Goal: Task Accomplishment & Management: Use online tool/utility

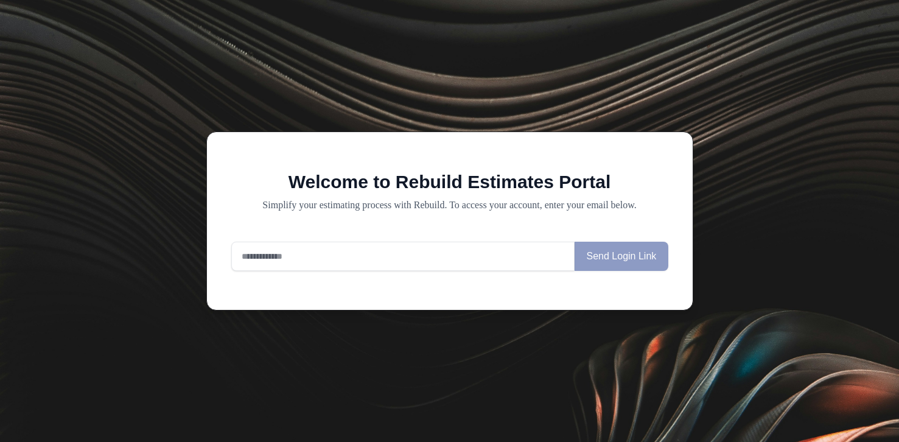
click at [417, 248] on input "email" at bounding box center [403, 256] width 344 height 29
type input "**********"
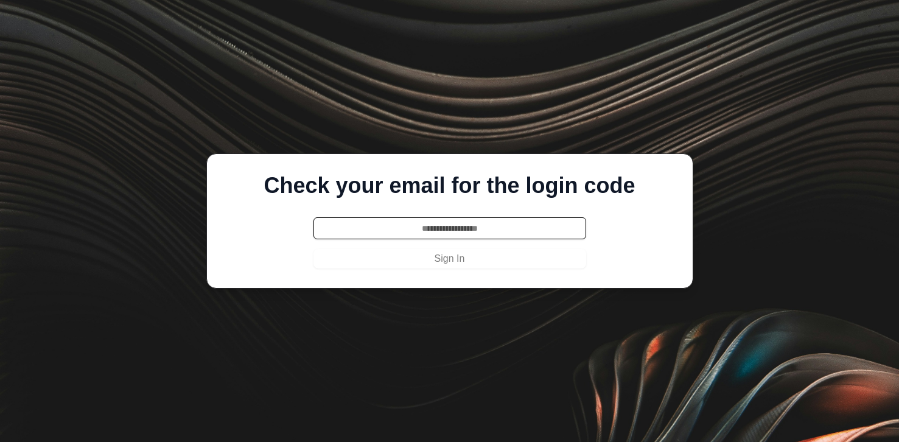
click at [416, 223] on input "text" at bounding box center [449, 228] width 273 height 22
paste input "******"
type input "******"
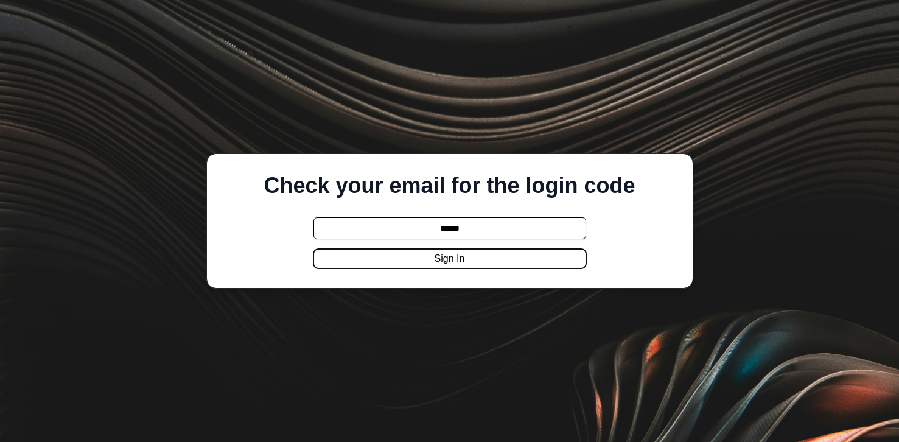
click at [416, 261] on button "Sign In" at bounding box center [449, 258] width 273 height 19
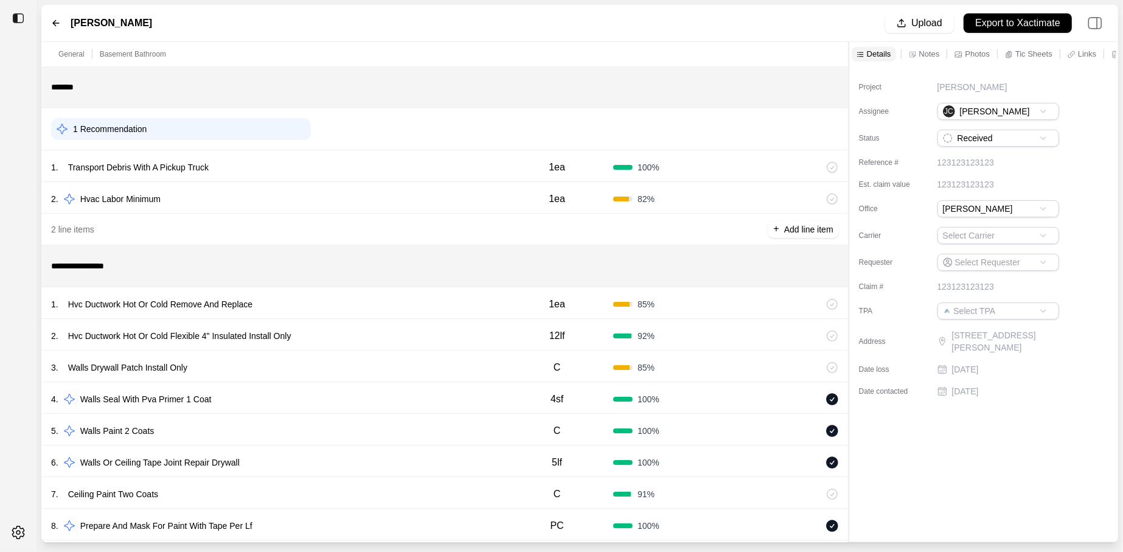
click at [397, 313] on div "1 . Hvc Ductwork Hot Or Cold Remove And Replace 1ea 85 %" at bounding box center [444, 303] width 807 height 32
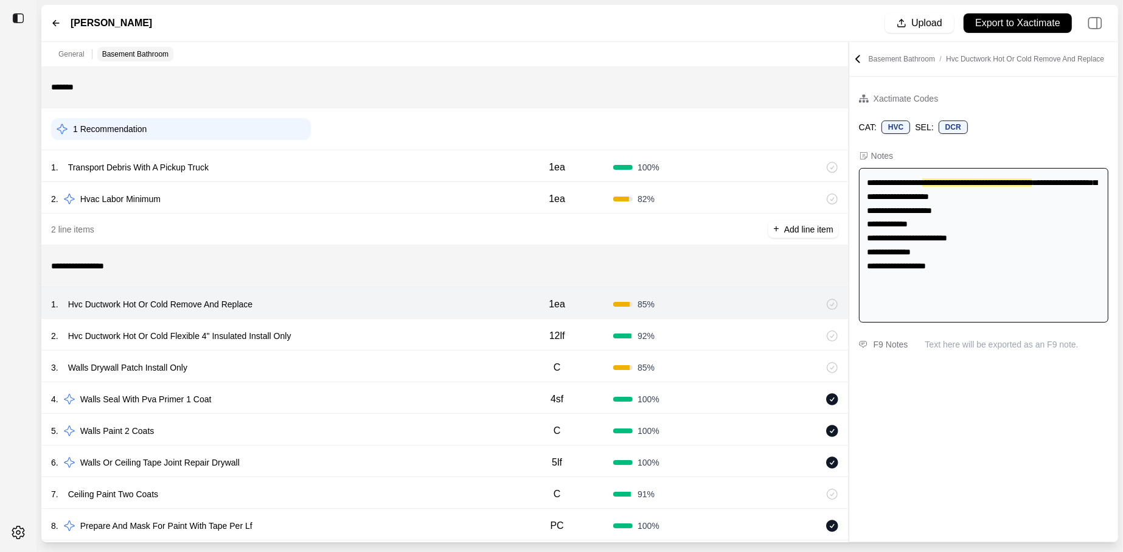
click at [394, 338] on div "2 . Hvc Ductwork Hot Or Cold Flexible 4" Insulated Install Only" at bounding box center [276, 335] width 450 height 17
select select
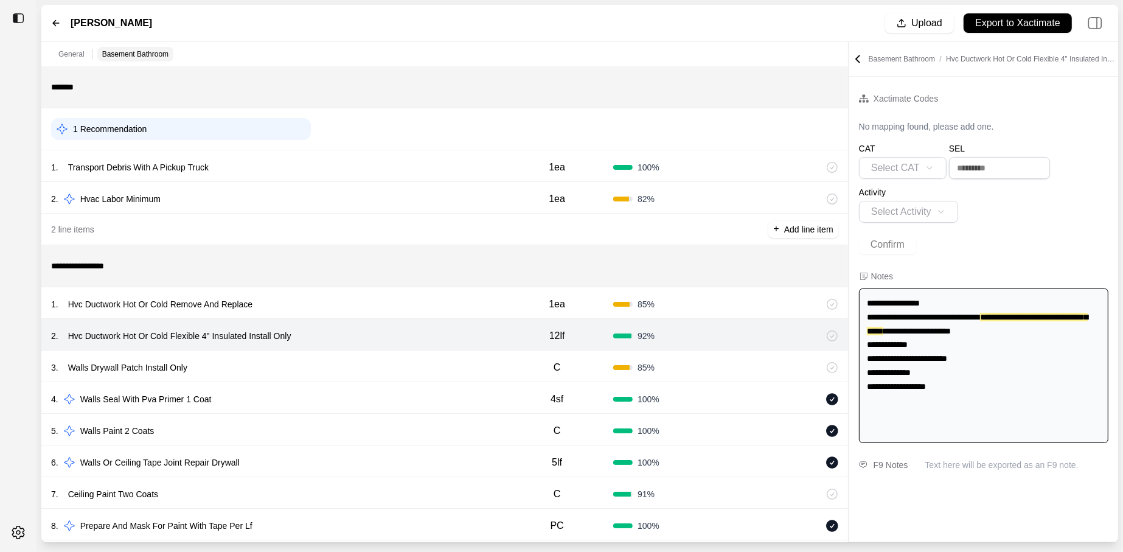
click at [384, 306] on div "1 . Hvc Ductwork Hot Or Cold Remove And Replace" at bounding box center [276, 304] width 450 height 17
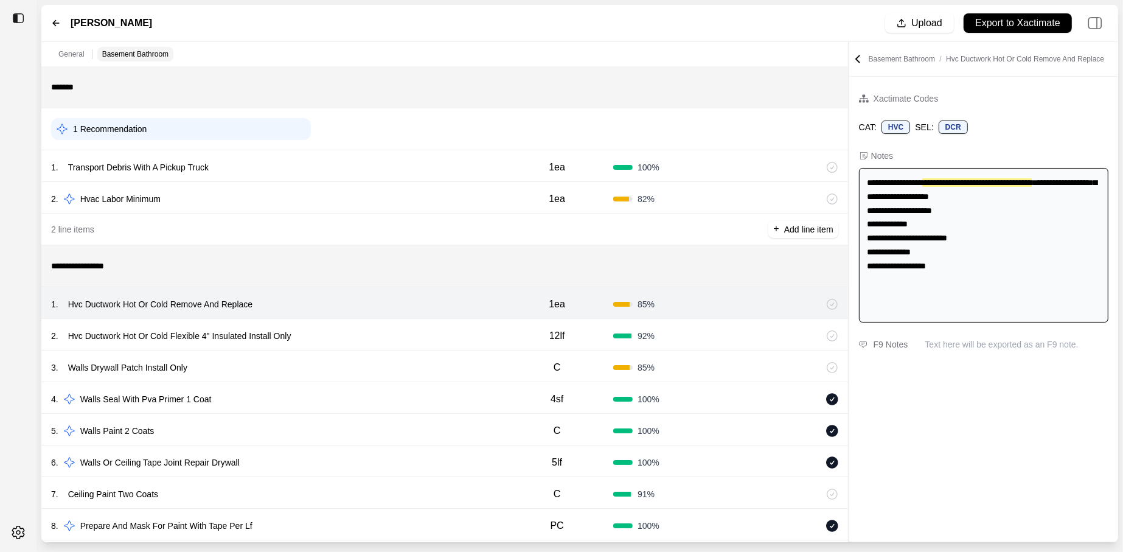
click at [346, 195] on div "2 . Hvac Labor Minimum" at bounding box center [276, 198] width 450 height 17
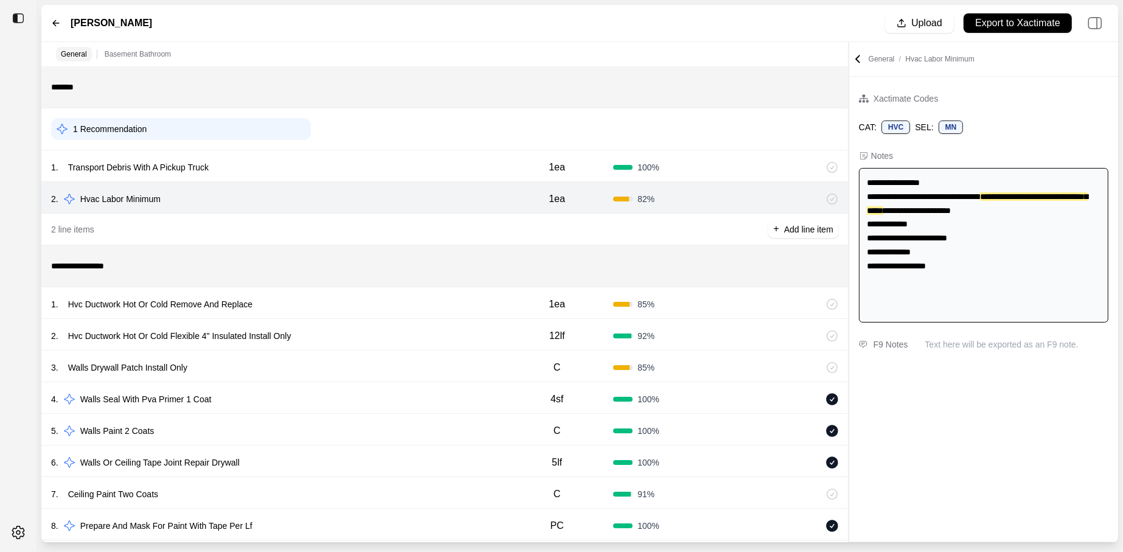
click at [373, 303] on div "1 . Hvc Ductwork Hot Or Cold Remove And Replace" at bounding box center [276, 304] width 450 height 17
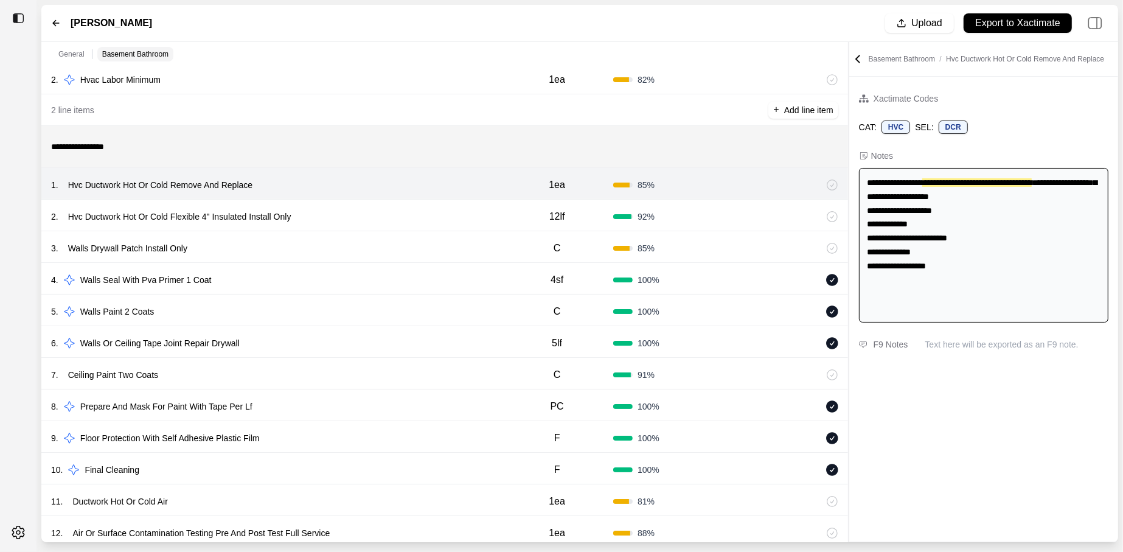
scroll to position [114, 0]
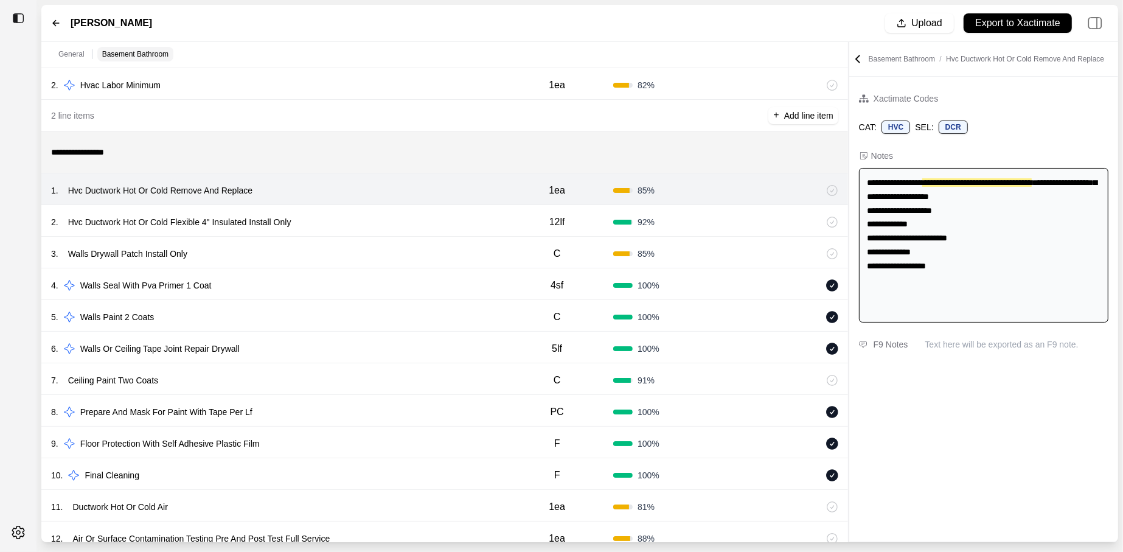
click at [361, 234] on div "2 . Hvc Ductwork Hot Or Cold Flexible 4" Insulated Install Only 12lf 92 %" at bounding box center [444, 221] width 807 height 32
select select
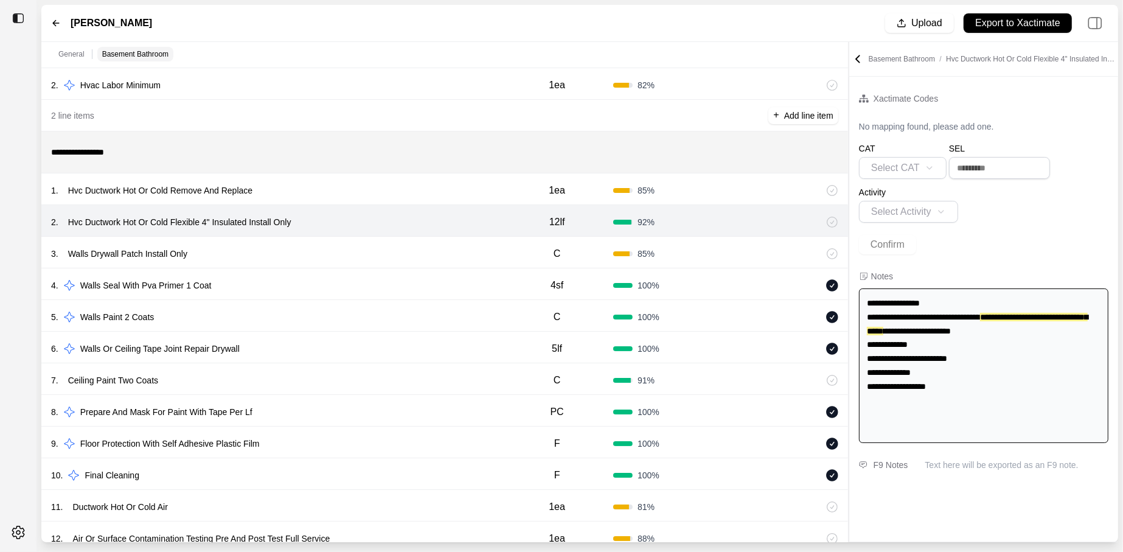
click at [352, 199] on div "1 . Hvc Ductwork Hot Or Cold Remove And Replace 1ea 85 %" at bounding box center [444, 189] width 807 height 32
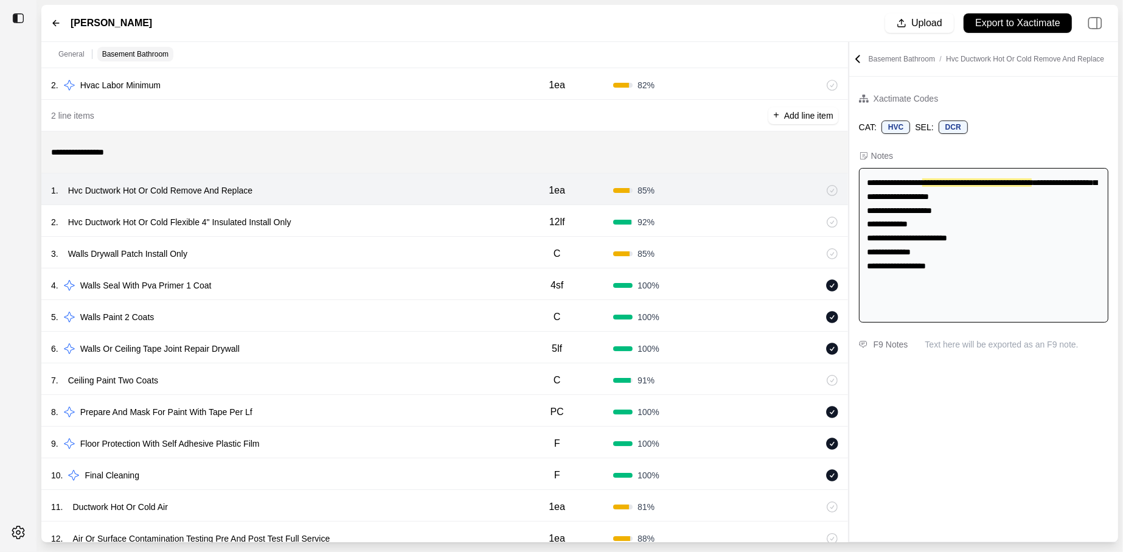
click at [346, 219] on div "2 . Hvc Ductwork Hot Or Cold Flexible 4" Insulated Install Only" at bounding box center [276, 222] width 450 height 17
select select
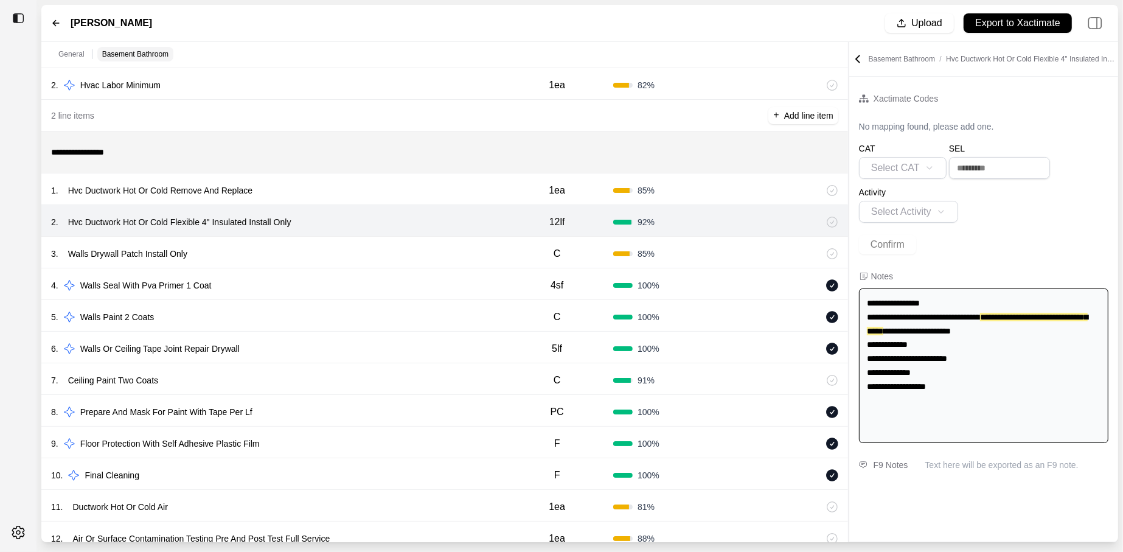
click at [202, 218] on p "Hvc Ductwork Hot Or Cold Flexible 4" Insulated Install Only" at bounding box center [179, 222] width 233 height 17
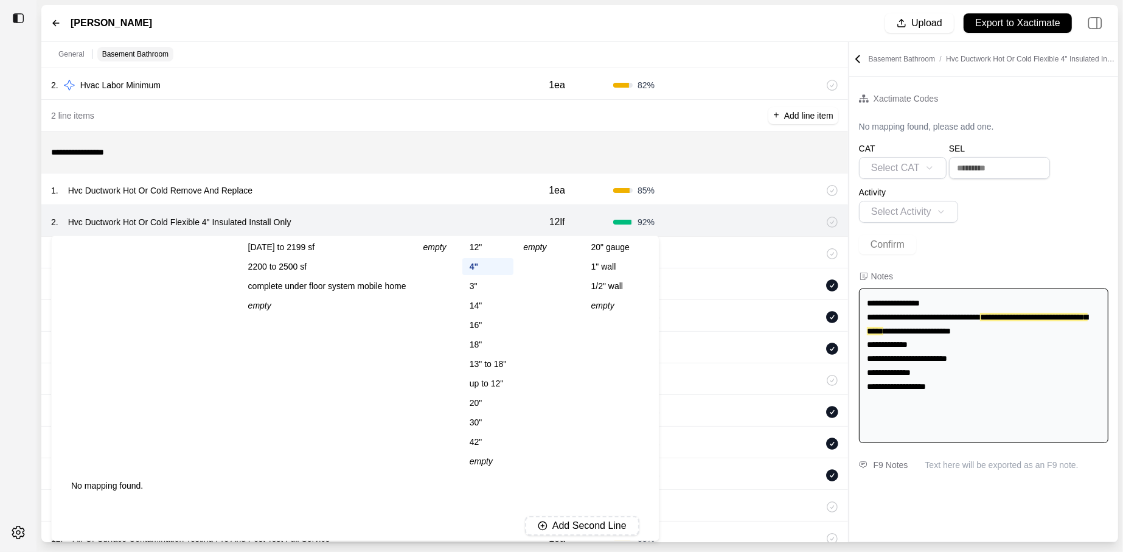
scroll to position [104, 0]
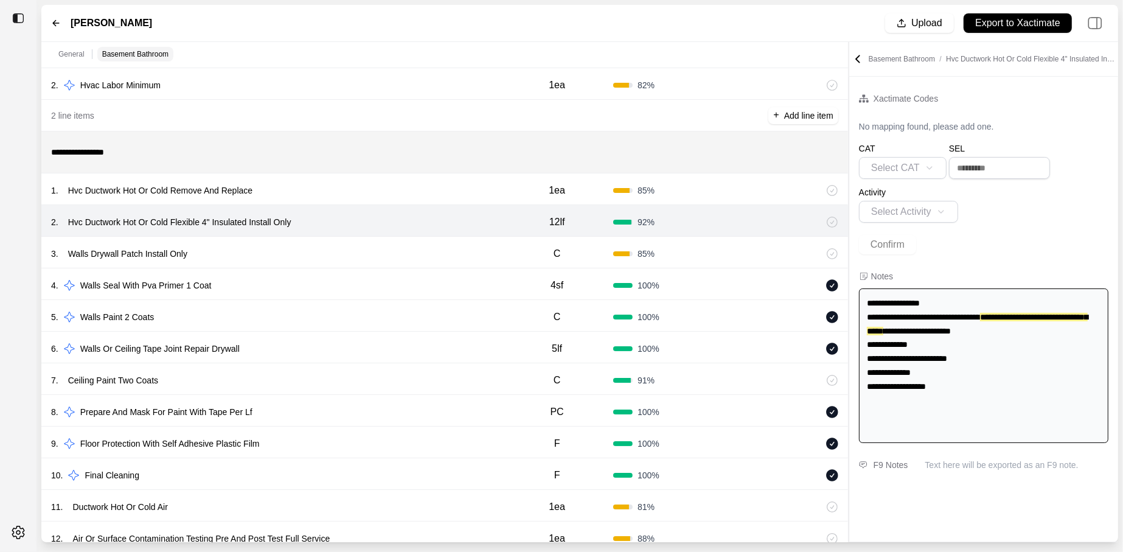
click at [18, 199] on div at bounding box center [18, 276] width 37 height 552
click at [283, 262] on div "3 . Walls Drywall Patch Install Only C 85 %" at bounding box center [444, 253] width 807 height 32
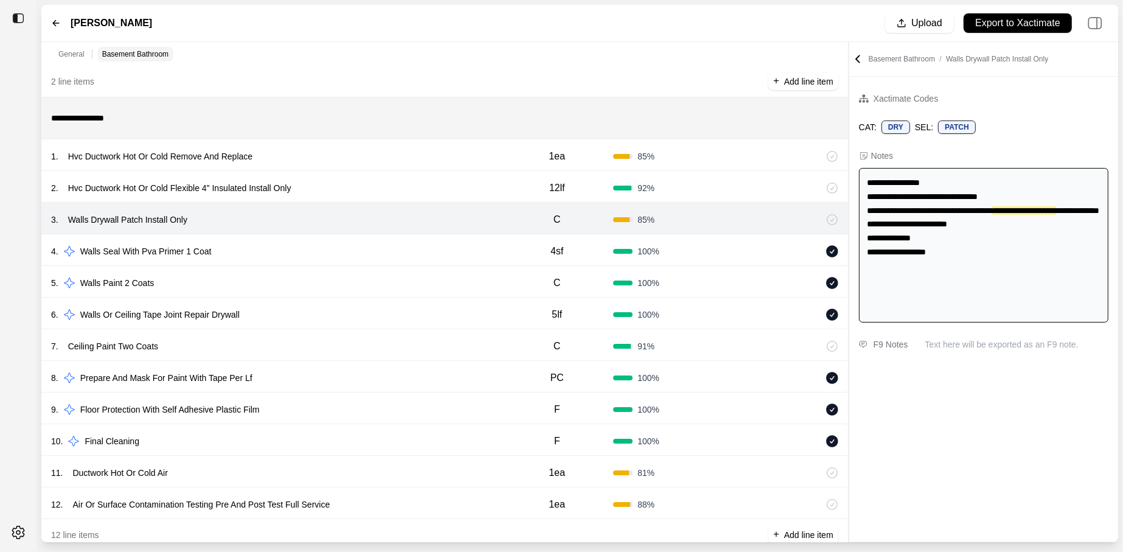
scroll to position [154, 0]
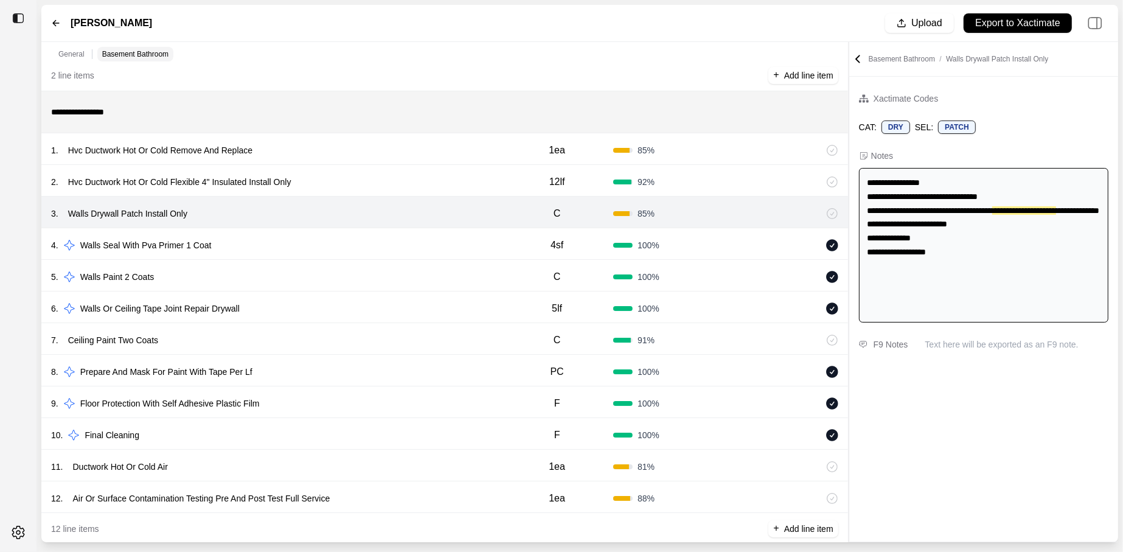
click at [281, 340] on div "7 . Ceiling Paint Two Coats" at bounding box center [276, 340] width 450 height 17
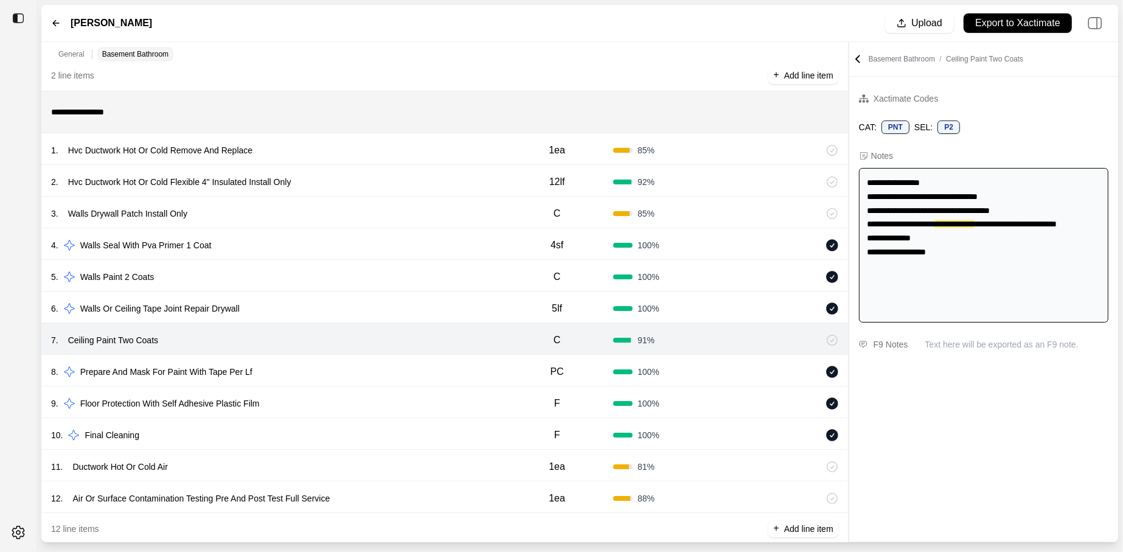
click at [290, 441] on div "11 . Ductwork Hot Or Cold Air" at bounding box center [276, 466] width 450 height 17
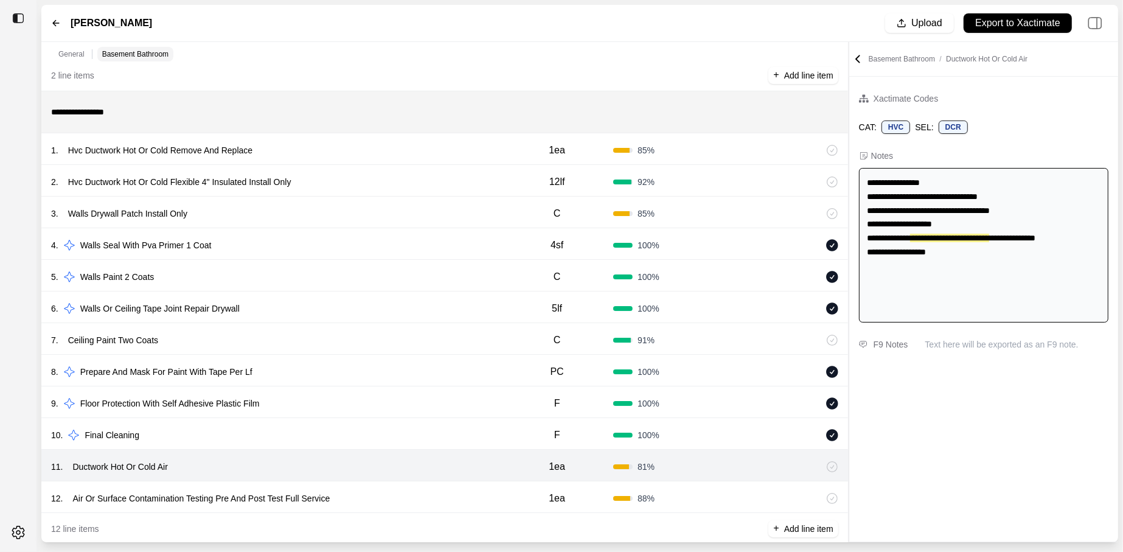
click at [381, 441] on div "12 . Air Or Surface Contamination Testing Pre And Post Test Full Service" at bounding box center [276, 498] width 450 height 17
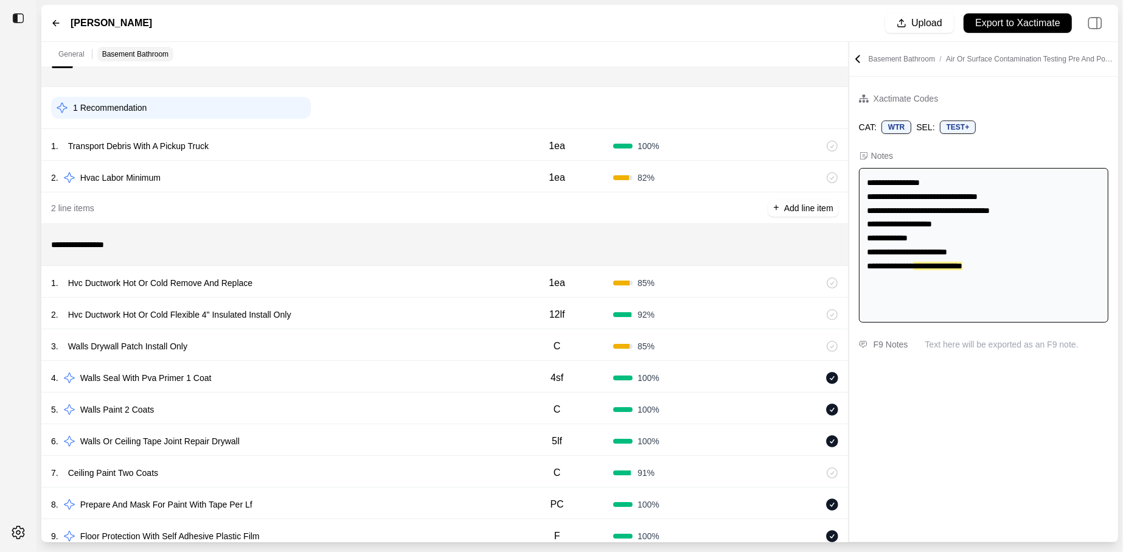
scroll to position [0, 0]
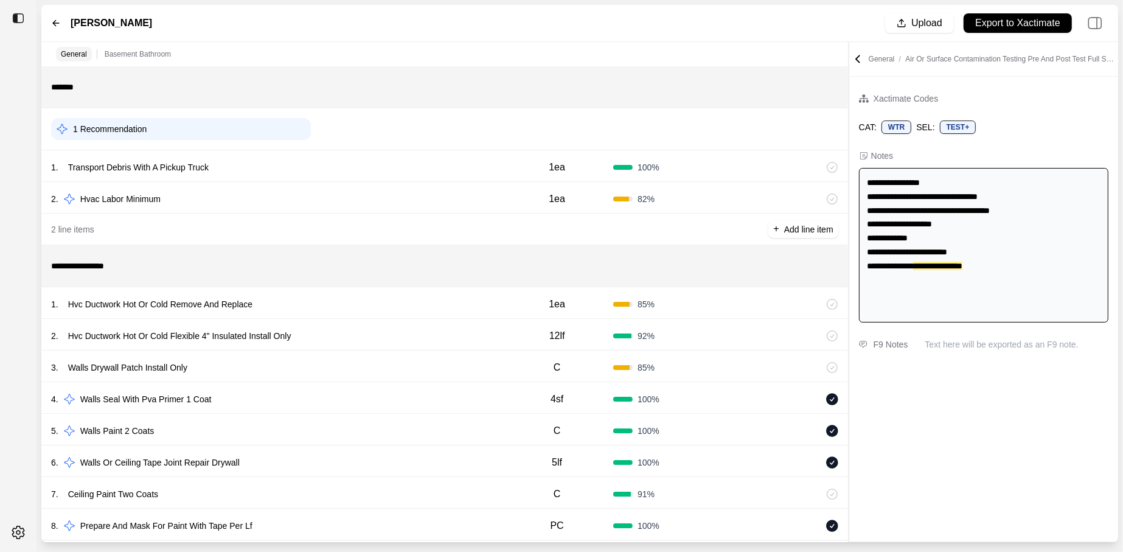
click at [282, 185] on div "2 . Hvac Labor Minimum 1ea 82 %" at bounding box center [444, 198] width 807 height 32
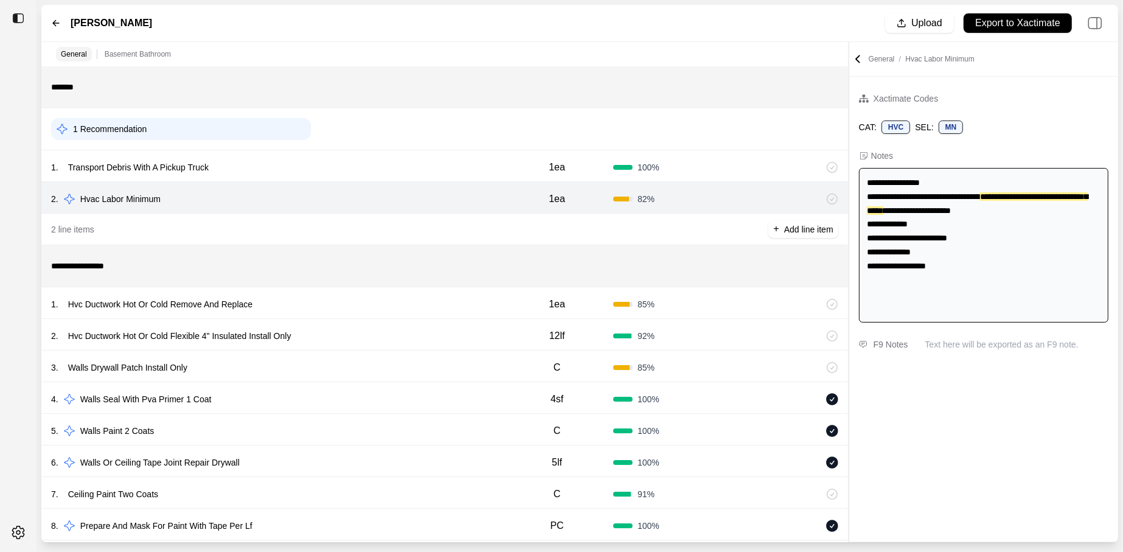
click at [276, 158] on div "1 . Transport Debris With A Pickup Truck 1ea 100 %" at bounding box center [444, 166] width 807 height 32
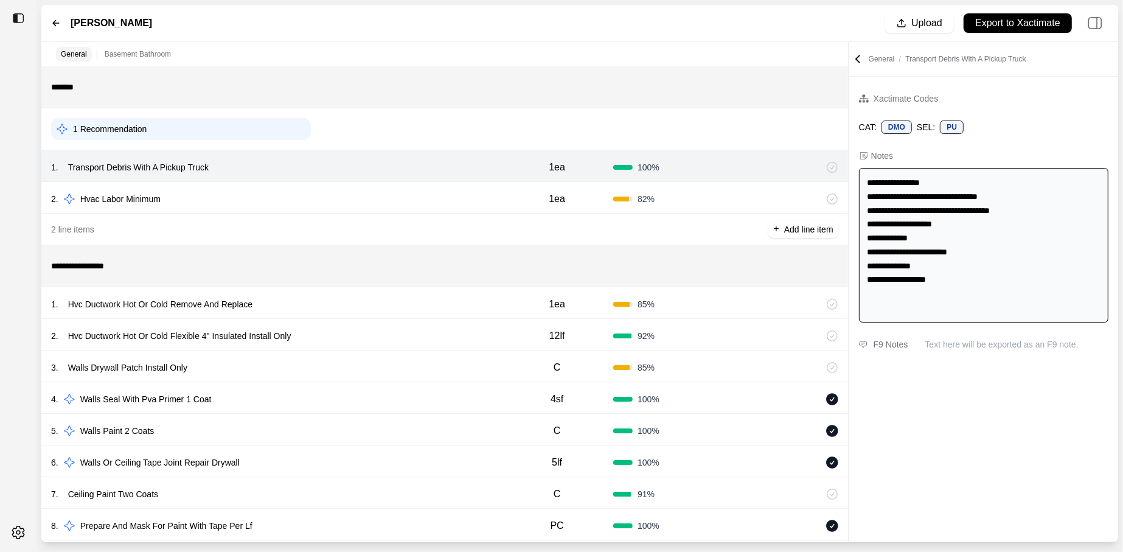
click at [254, 138] on div "1 Recommendation" at bounding box center [181, 129] width 260 height 22
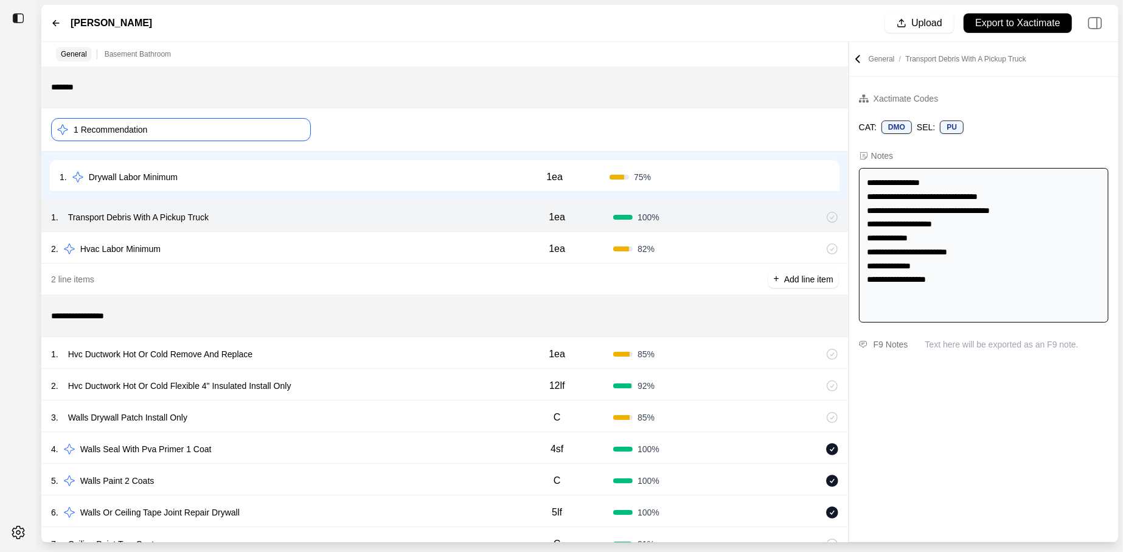
click at [254, 138] on div "1 Recommendation" at bounding box center [181, 129] width 260 height 23
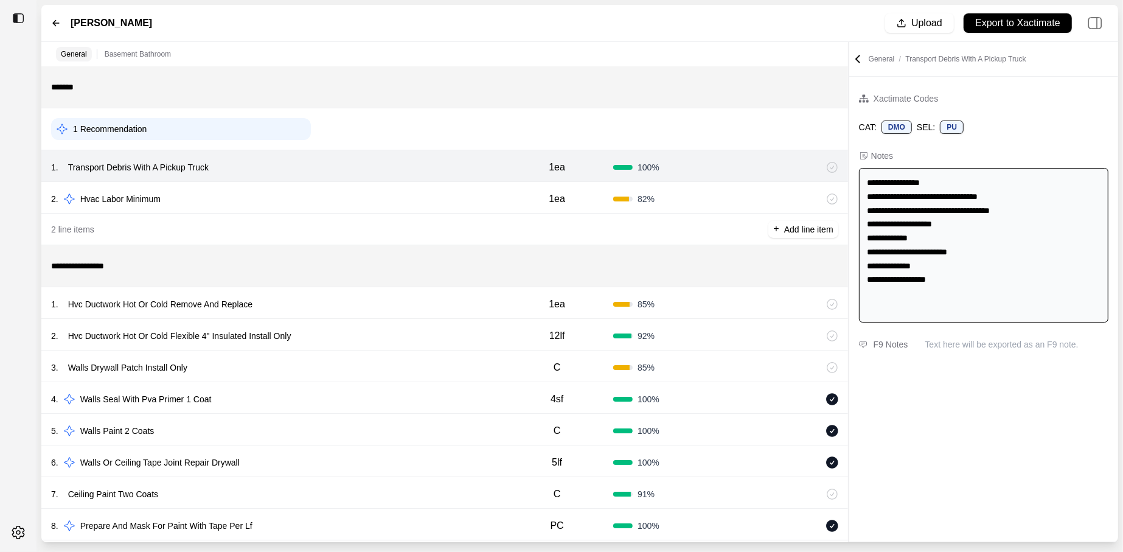
click at [254, 138] on div "1 Recommendation" at bounding box center [181, 129] width 260 height 22
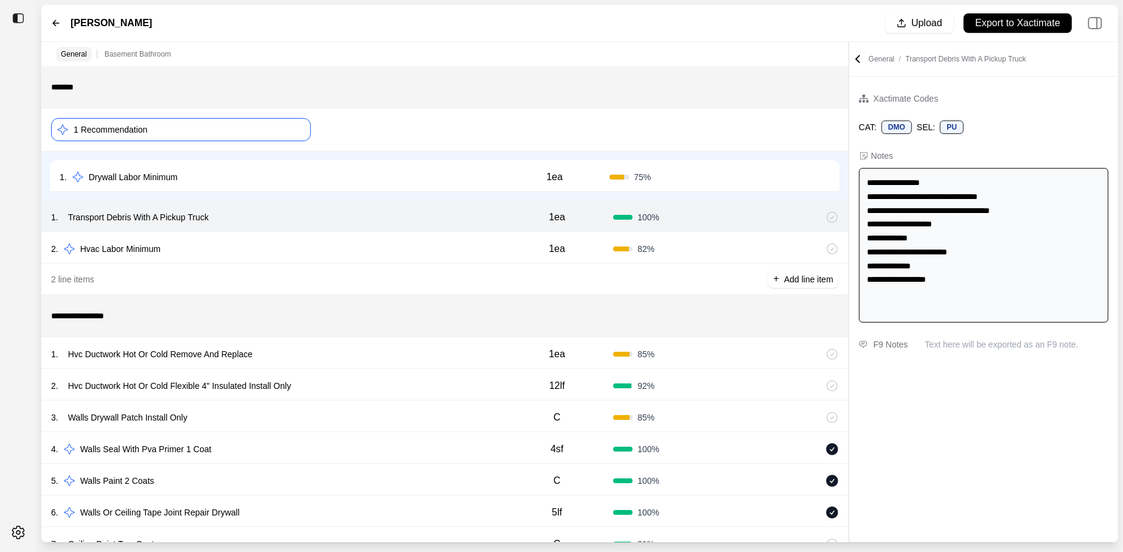
click at [257, 176] on div "1 . Drywall Labor Minimum" at bounding box center [280, 177] width 440 height 17
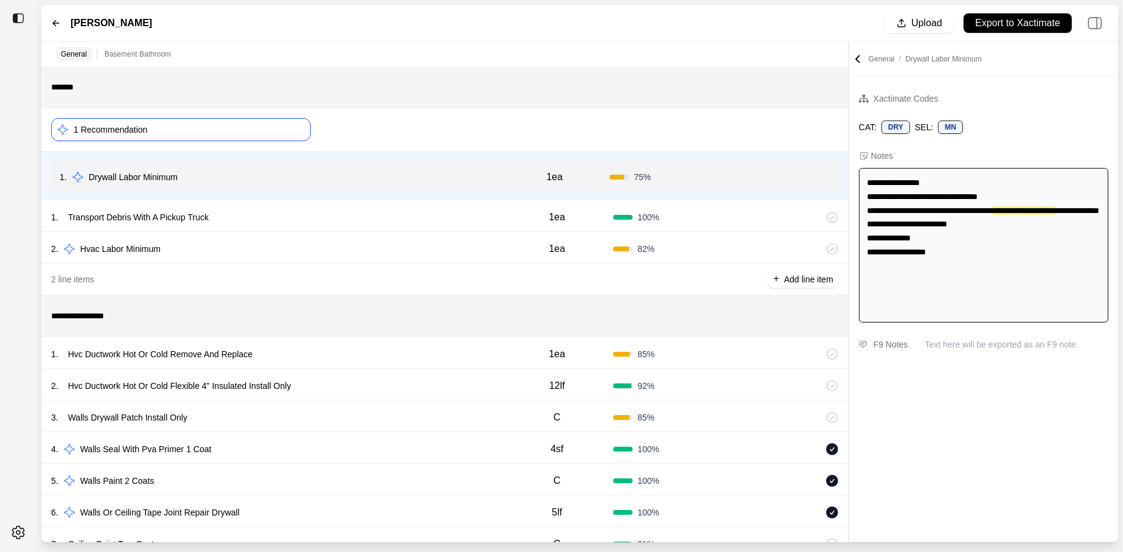
scroll to position [226, 0]
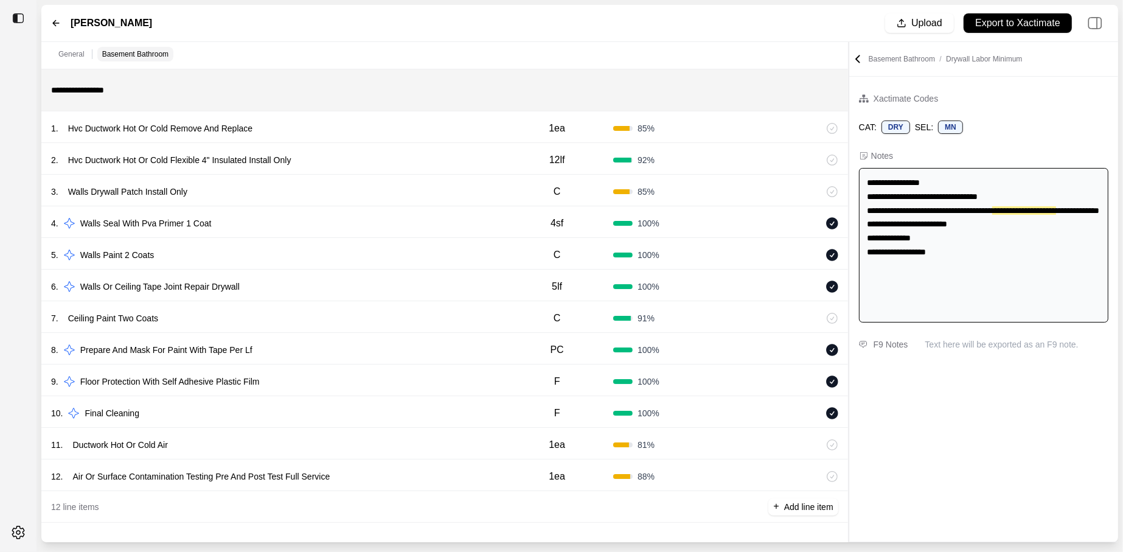
click at [349, 441] on div "12 . Air Or Surface Contamination Testing Pre And Post Test Full Service" at bounding box center [276, 476] width 450 height 17
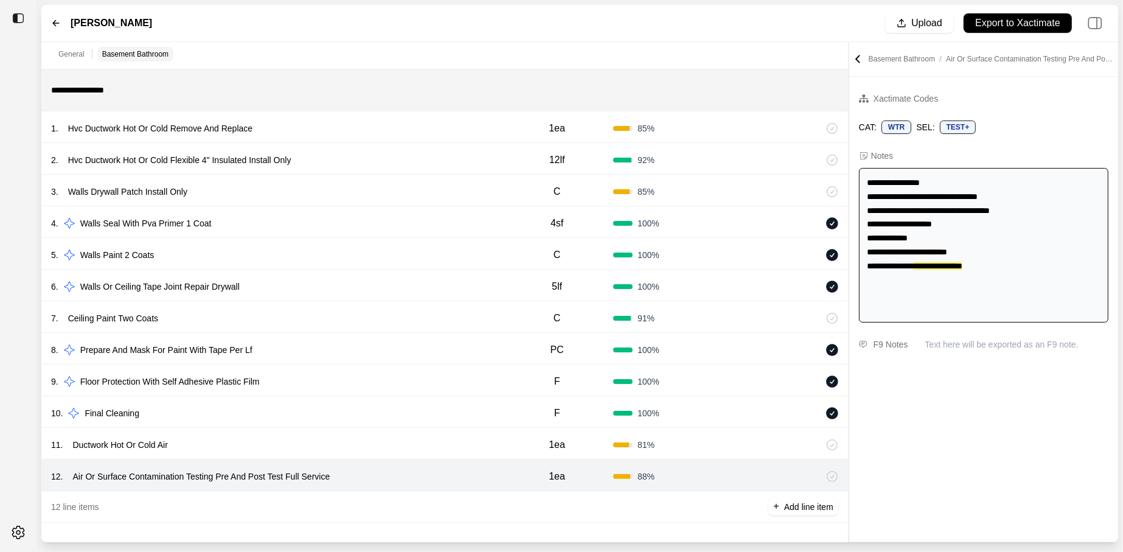
click at [343, 441] on div "11 . Ductwork Hot Or Cold Air 1ea 81 %" at bounding box center [444, 444] width 807 height 32
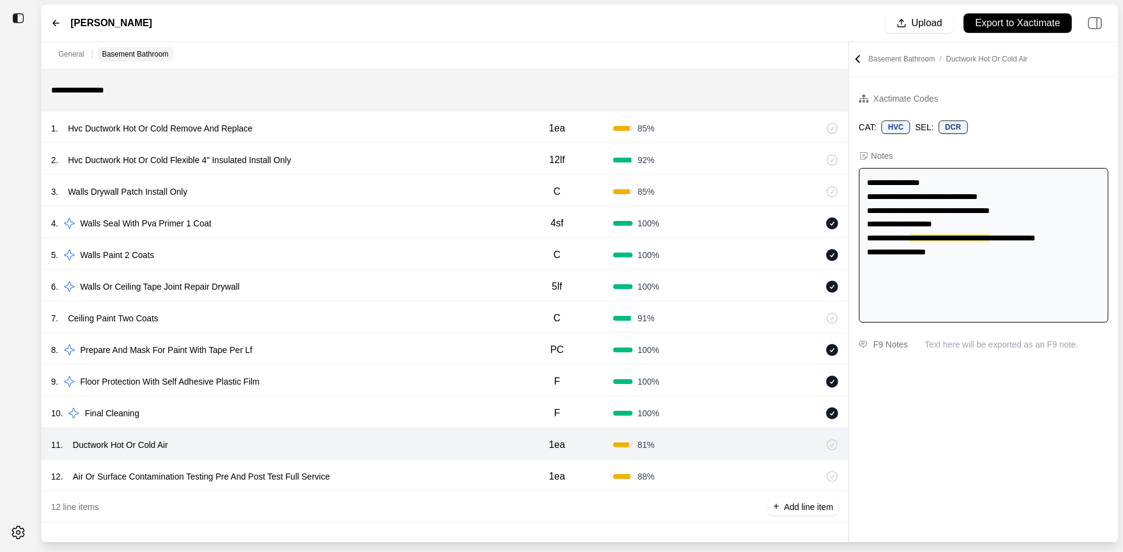
click at [299, 318] on div "7 . Ceiling Paint Two Coats" at bounding box center [276, 318] width 450 height 17
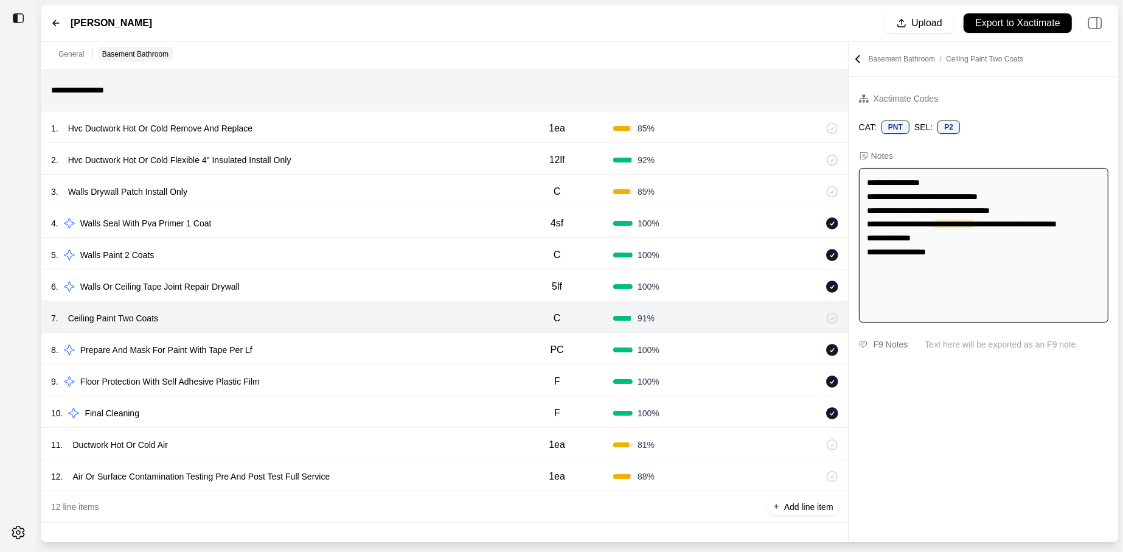
click at [293, 203] on div "3 . Walls Drywall Patch Install Only C 85 %" at bounding box center [444, 191] width 807 height 32
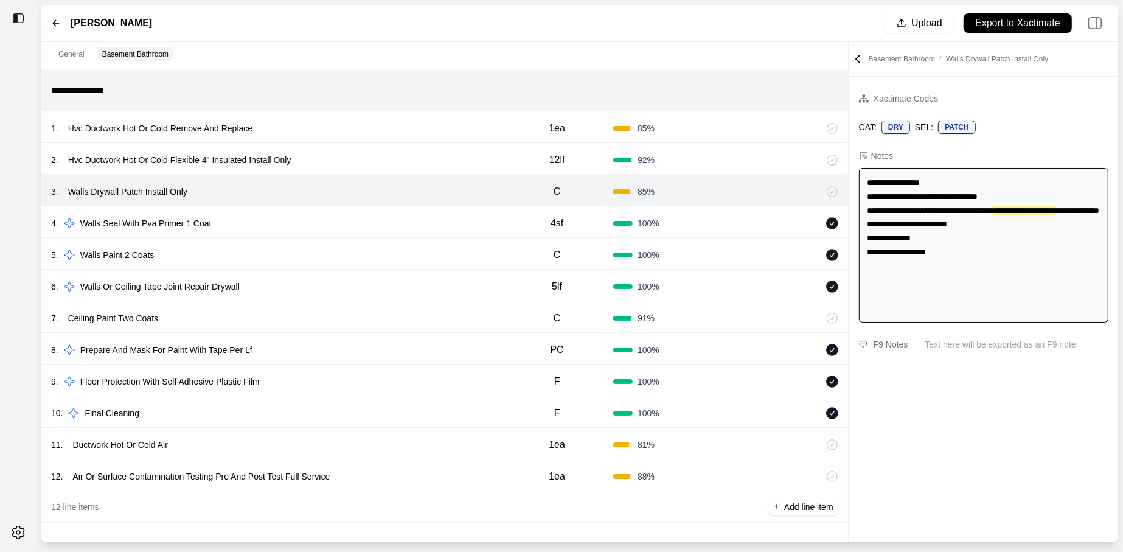
click at [313, 164] on div "2 . Hvc Ductwork Hot Or Cold Flexible 4" Insulated Install Only" at bounding box center [276, 160] width 450 height 17
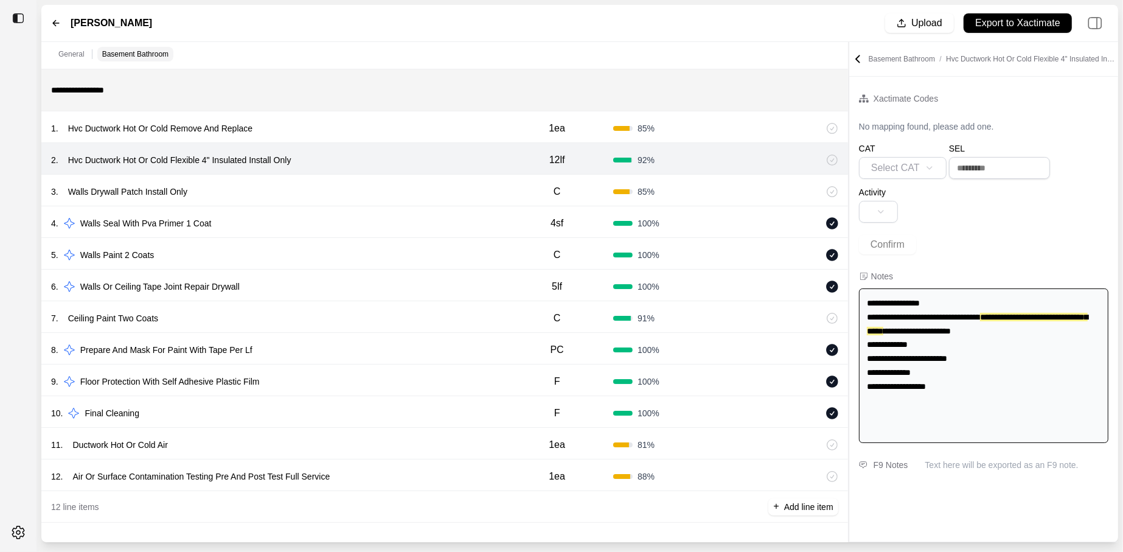
click at [309, 129] on div "1 . Hvc Ductwork Hot Or Cold Remove And Replace" at bounding box center [276, 128] width 450 height 17
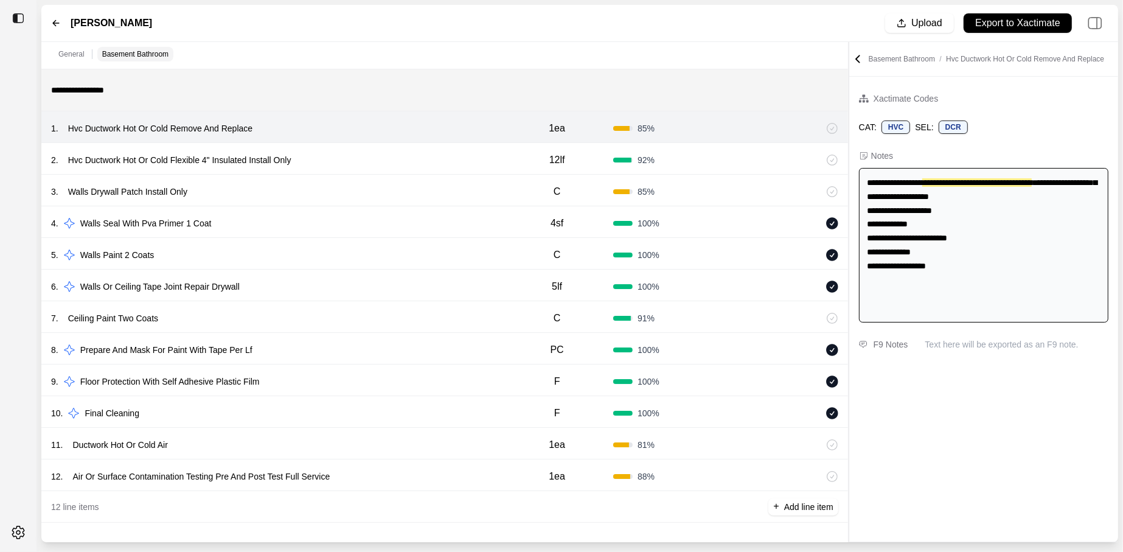
click at [407, 438] on div "11 . Ductwork Hot Or Cold Air" at bounding box center [276, 444] width 450 height 17
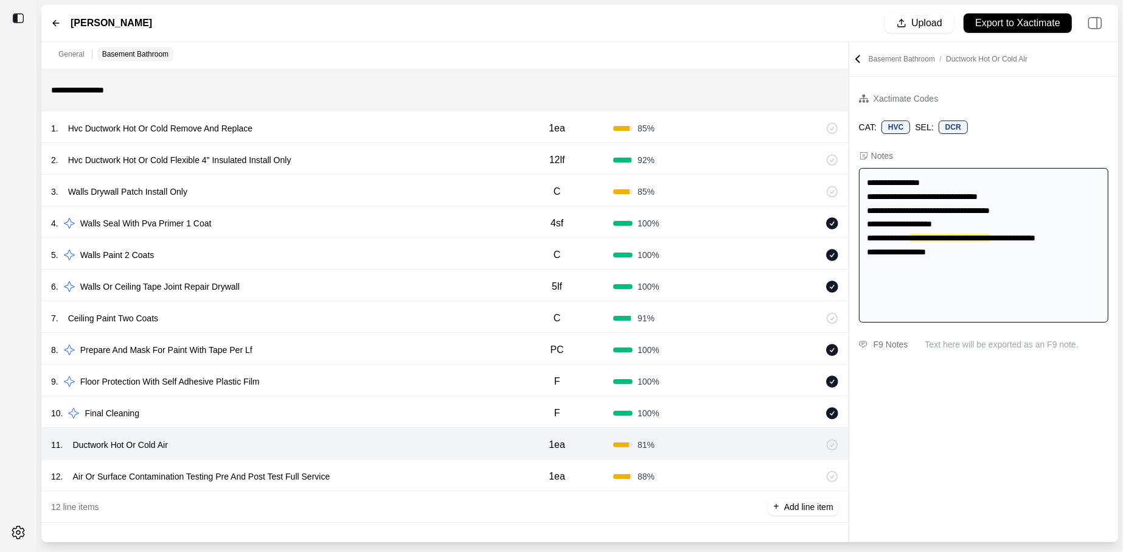
click at [414, 441] on div "12 . Air Or Surface Contamination Testing Pre And Post Test Full Service" at bounding box center [276, 476] width 450 height 17
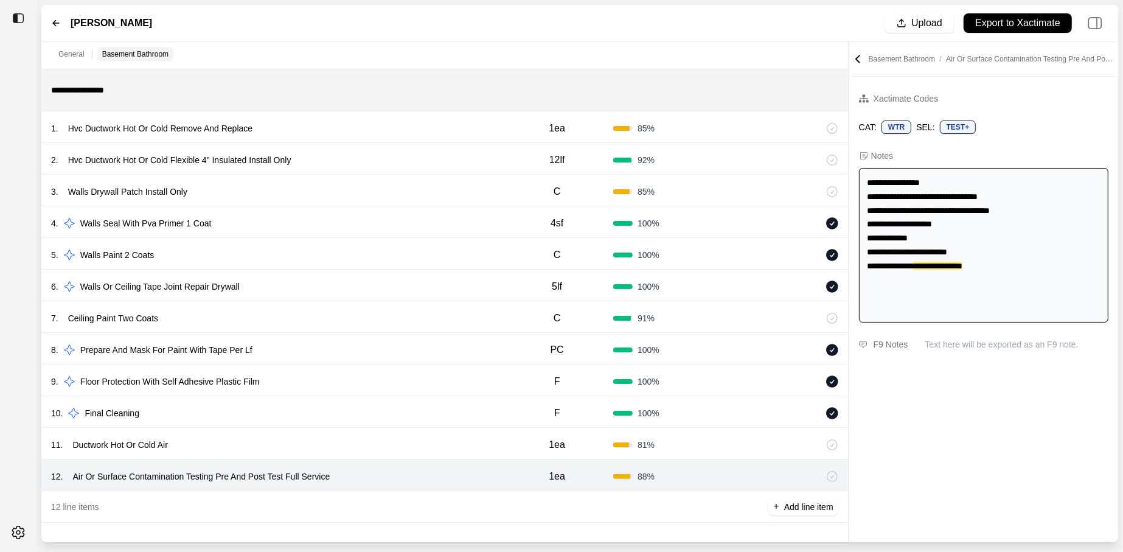
click at [346, 133] on div "1 . Hvc Ductwork Hot Or Cold Remove And Replace" at bounding box center [276, 128] width 450 height 17
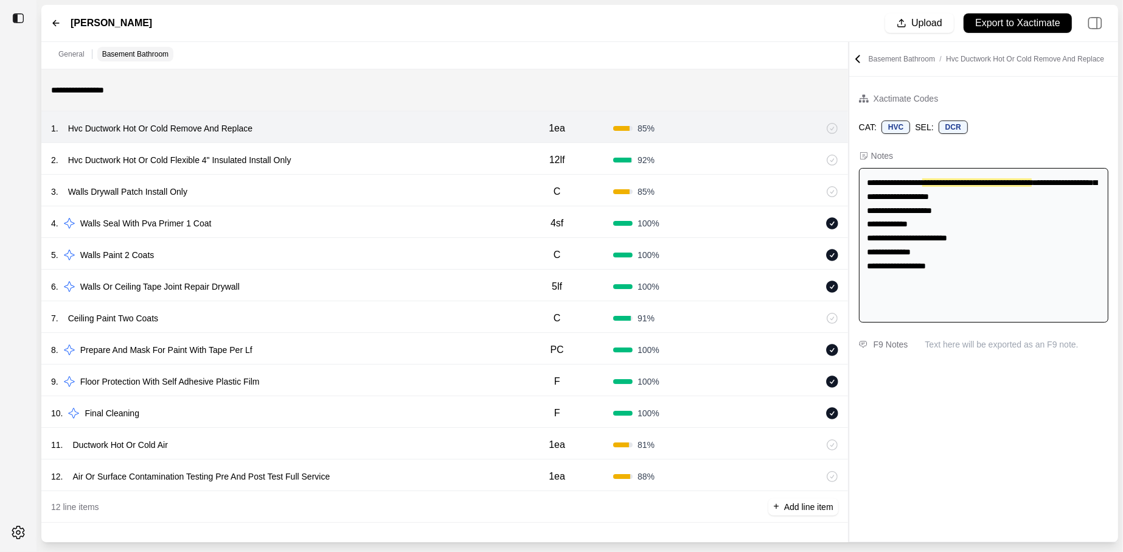
click at [347, 169] on div "2 . Hvc Ductwork Hot Or Cold Flexible 4" Insulated Install Only" at bounding box center [276, 160] width 450 height 17
select select
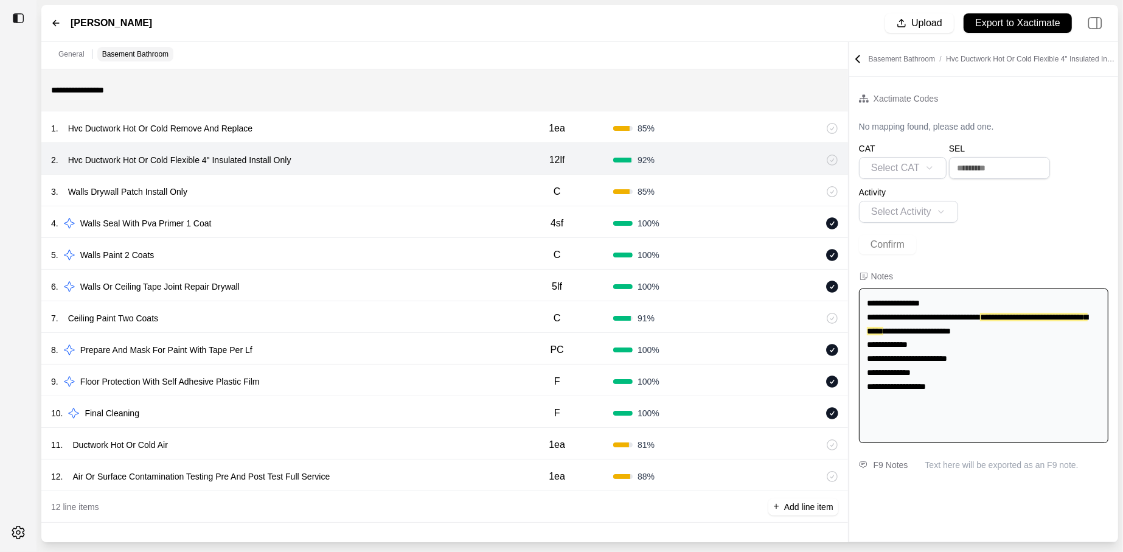
click at [314, 134] on div "1 . Hvc Ductwork Hot Or Cold Remove And Replace" at bounding box center [276, 128] width 450 height 17
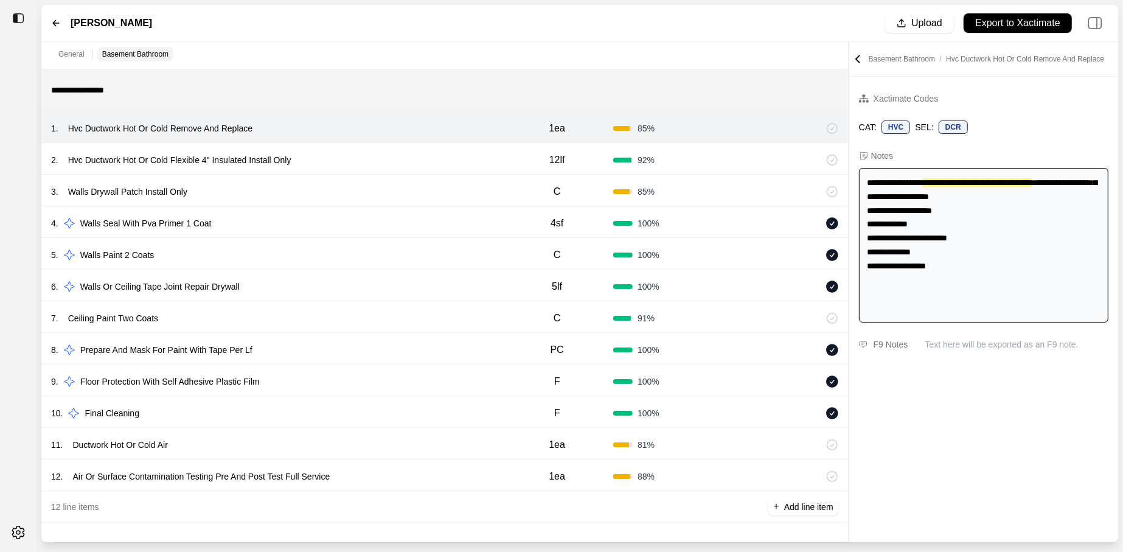
click at [325, 161] on div "2 . Hvc Ductwork Hot Or Cold Flexible 4" Insulated Install Only" at bounding box center [276, 160] width 450 height 17
select select
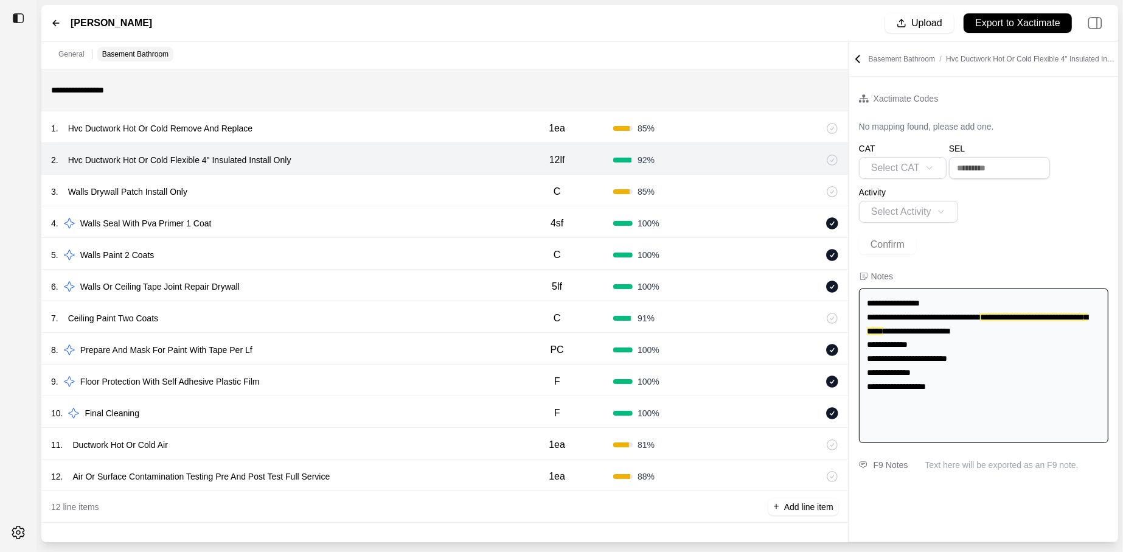
click at [325, 198] on div "3 . Walls Drywall Patch Install Only" at bounding box center [276, 191] width 450 height 17
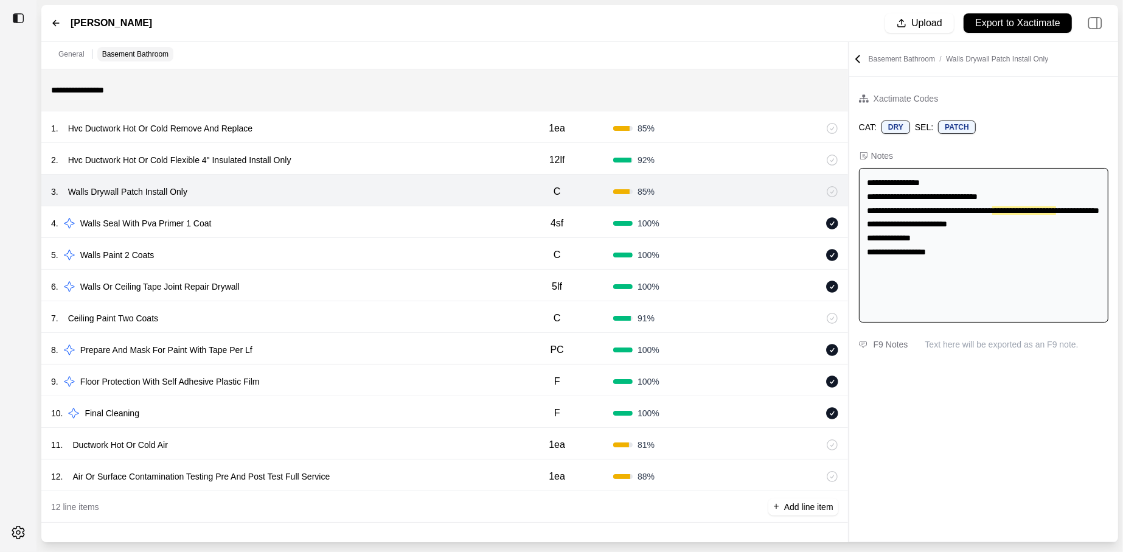
click at [298, 330] on div "7 . Ceiling Paint Two Coats C 91 %" at bounding box center [444, 317] width 807 height 32
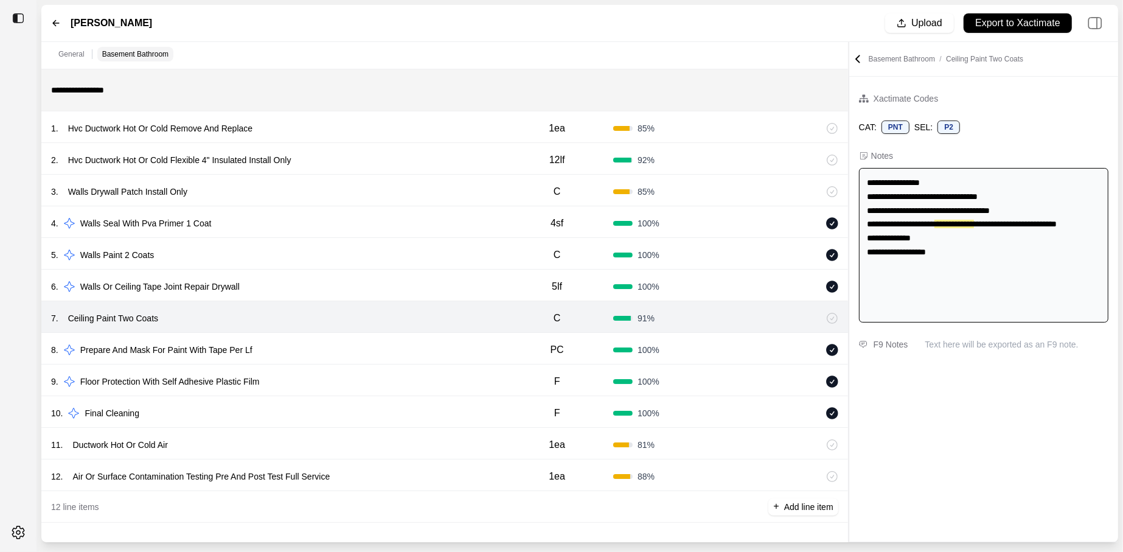
click at [305, 421] on div "10 . Final Cleaning" at bounding box center [276, 413] width 450 height 17
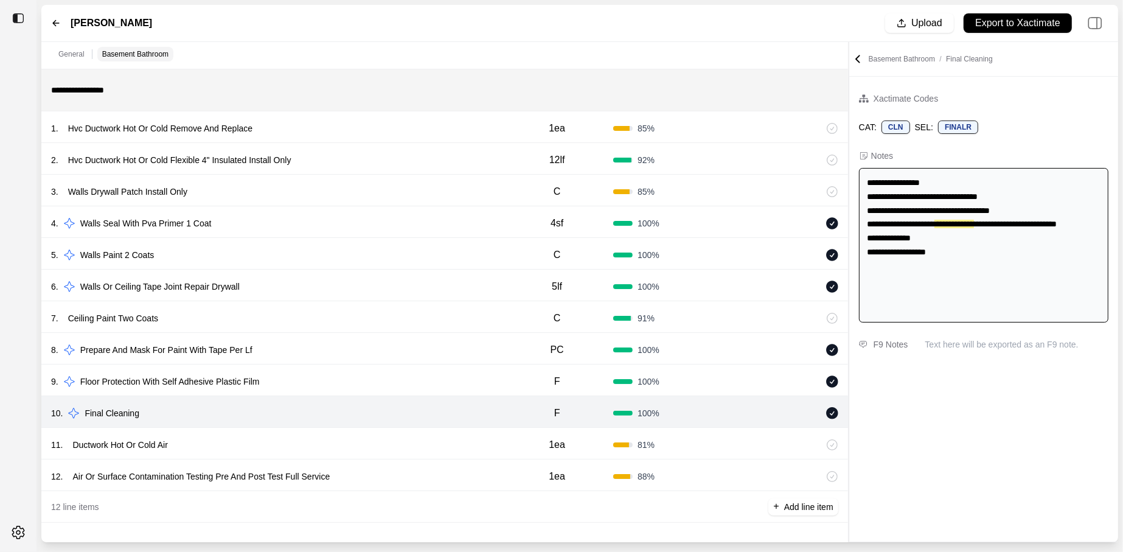
click at [305, 441] on div "11 . Ductwork Hot Or Cold Air" at bounding box center [276, 444] width 450 height 17
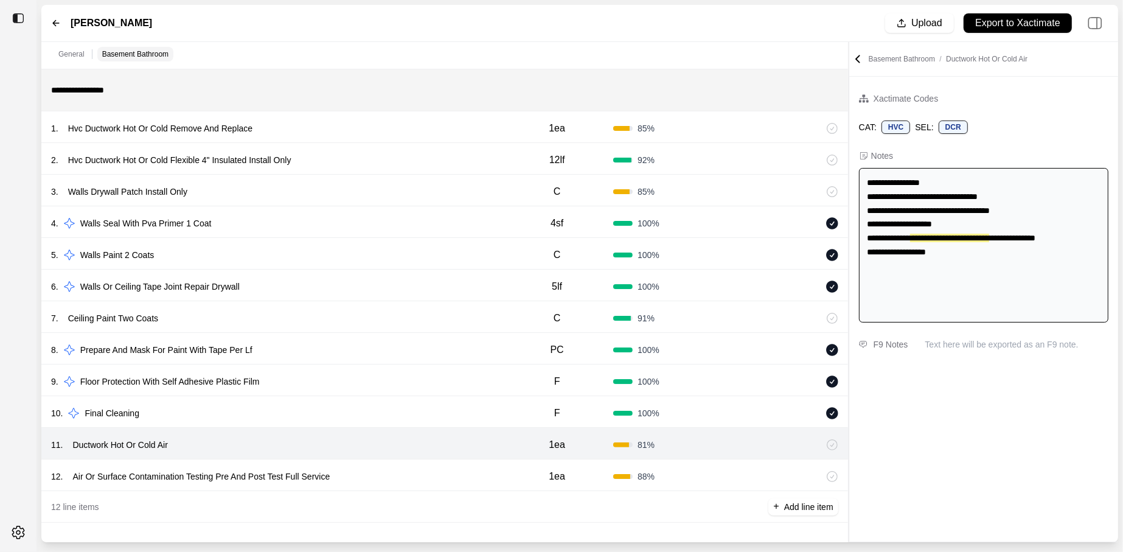
click at [424, 441] on div "12 . Air Or Surface Contamination Testing Pre And Post Test Full Service 1ea 88…" at bounding box center [444, 475] width 807 height 32
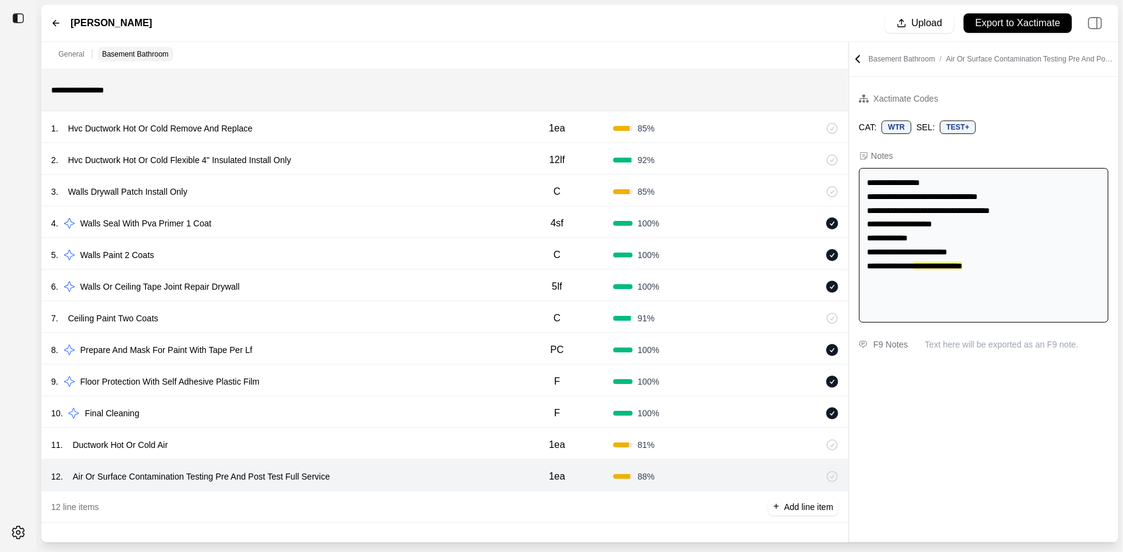
click at [397, 441] on div "12 . Air Or Surface Contamination Testing Pre And Post Test Full Service 1ea 88…" at bounding box center [444, 475] width 807 height 32
click at [394, 441] on div "11 . Ductwork Hot Or Cold Air" at bounding box center [276, 444] width 450 height 17
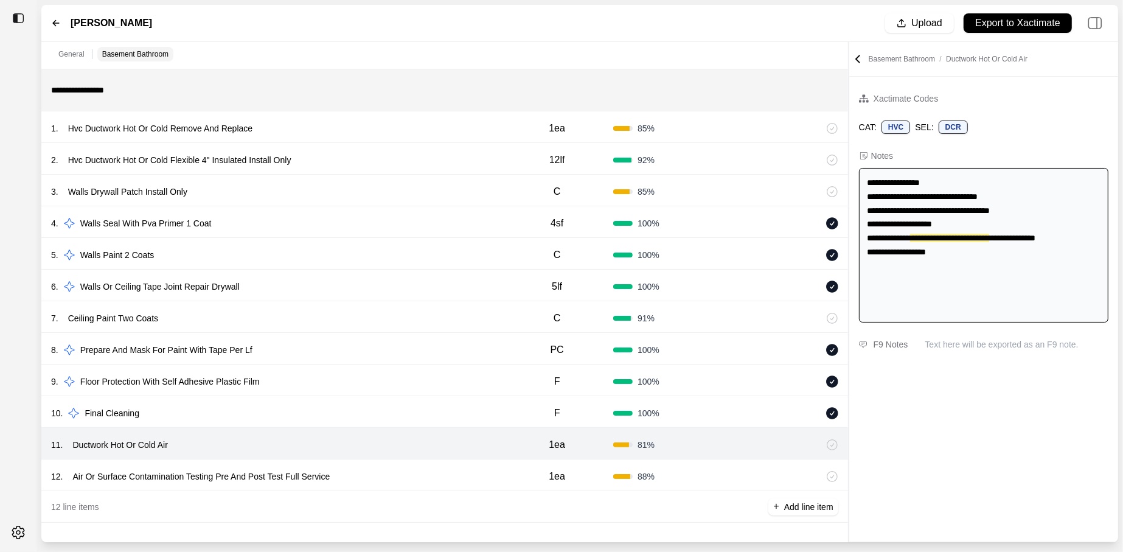
click at [341, 288] on div "6 . Walls Or Ceiling Tape Joint Repair Drywall" at bounding box center [276, 286] width 450 height 17
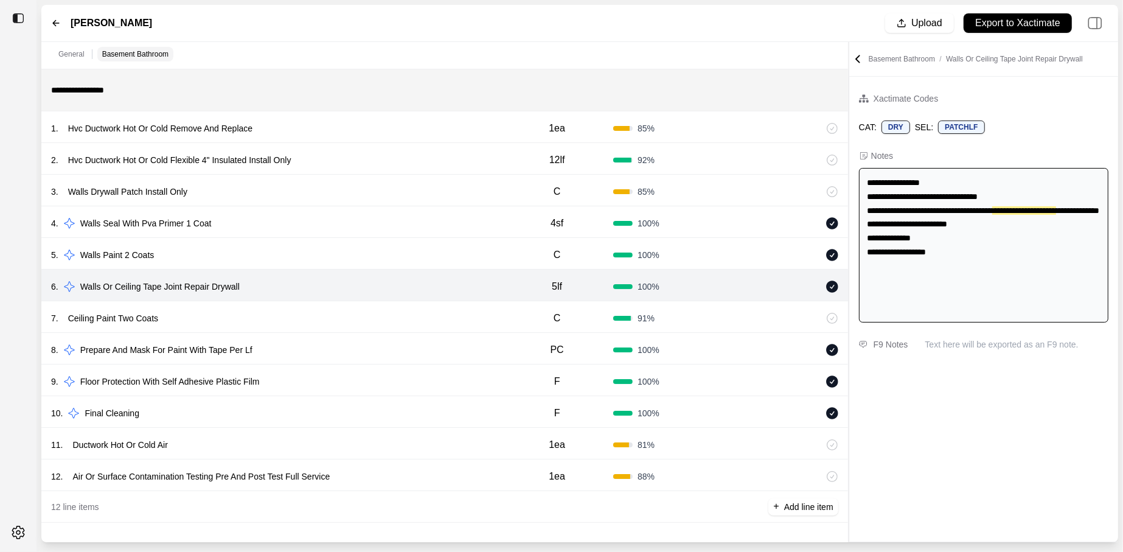
click at [341, 313] on div "7 . Ceiling Paint Two Coats" at bounding box center [276, 318] width 450 height 17
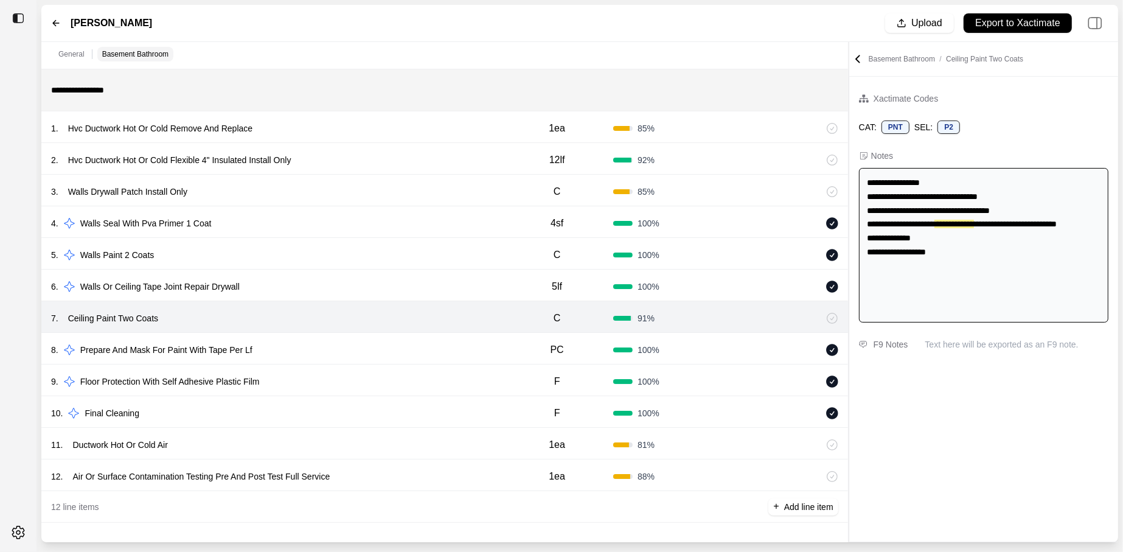
click at [315, 221] on div "4 . Walls Seal With Pva Primer 1 Coat" at bounding box center [276, 223] width 450 height 17
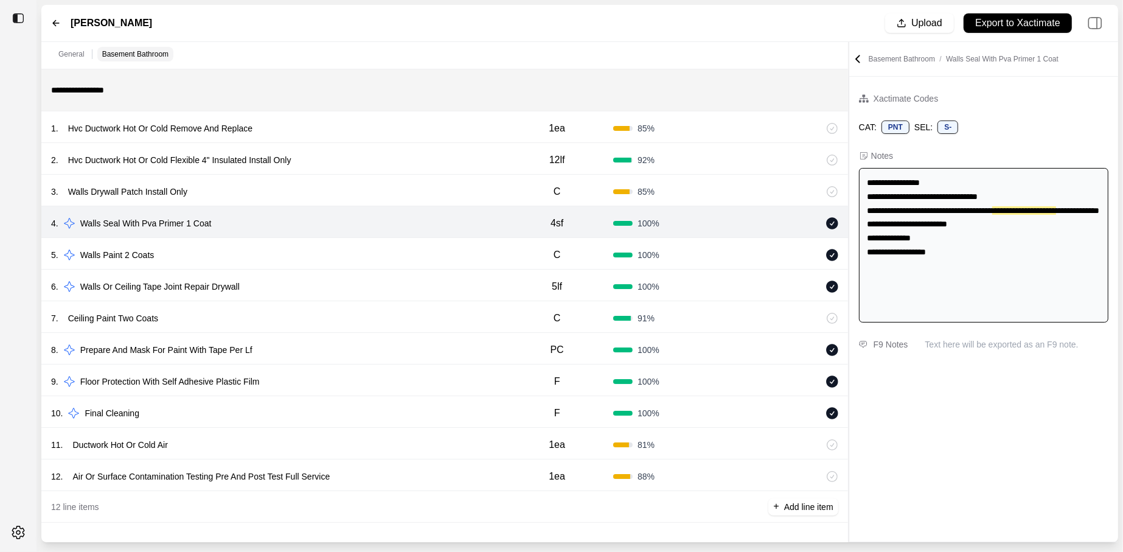
click at [314, 194] on div "3 . Walls Drywall Patch Install Only" at bounding box center [276, 191] width 450 height 17
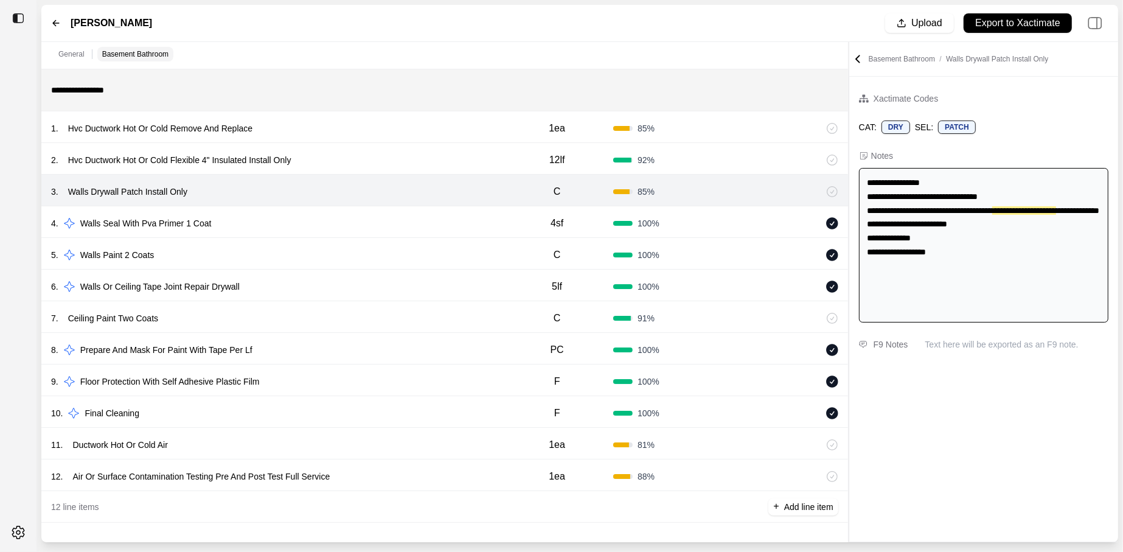
click at [377, 156] on div "2 . Hvc Ductwork Hot Or Cold Flexible 4" Insulated Install Only" at bounding box center [276, 160] width 450 height 17
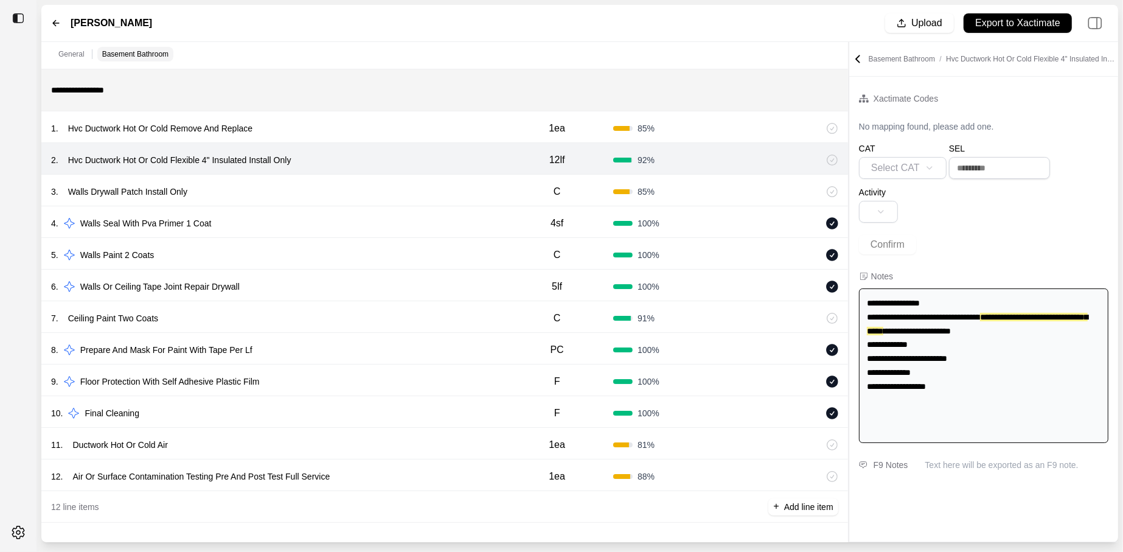
click at [369, 133] on div "1 . Hvc Ductwork Hot Or Cold Remove And Replace" at bounding box center [276, 128] width 450 height 17
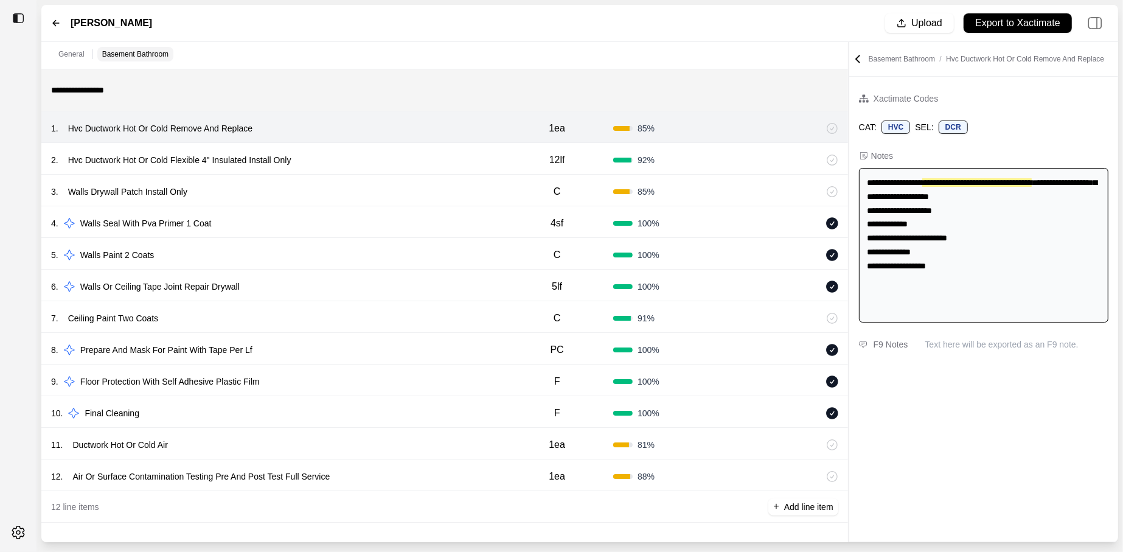
click at [371, 155] on div "2 . Hvc Ductwork Hot Or Cold Flexible 4" Insulated Install Only" at bounding box center [276, 160] width 450 height 17
select select
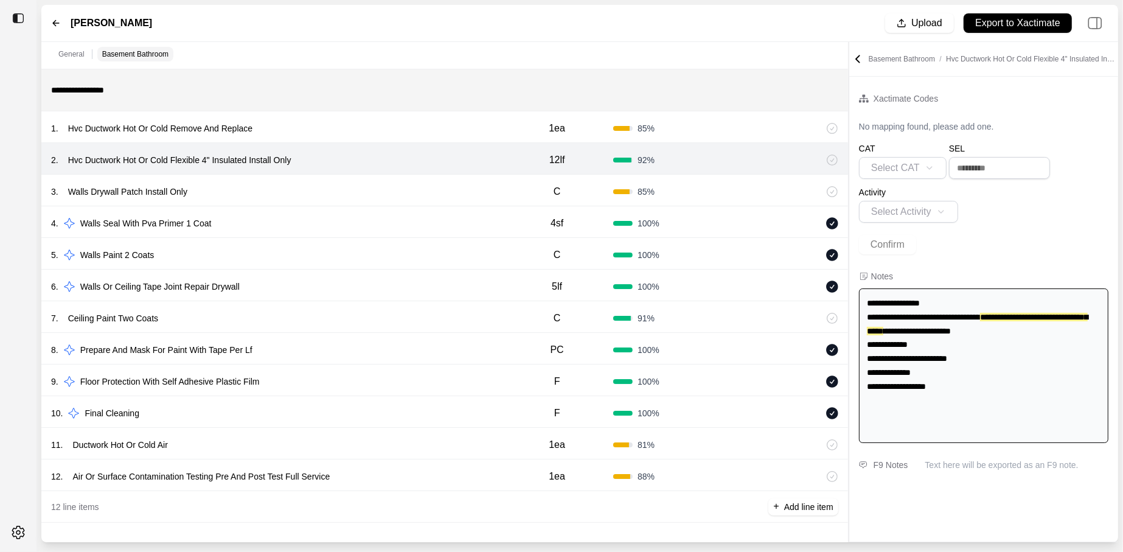
click at [361, 134] on div "1 . Hvc Ductwork Hot Or Cold Remove And Replace" at bounding box center [276, 128] width 450 height 17
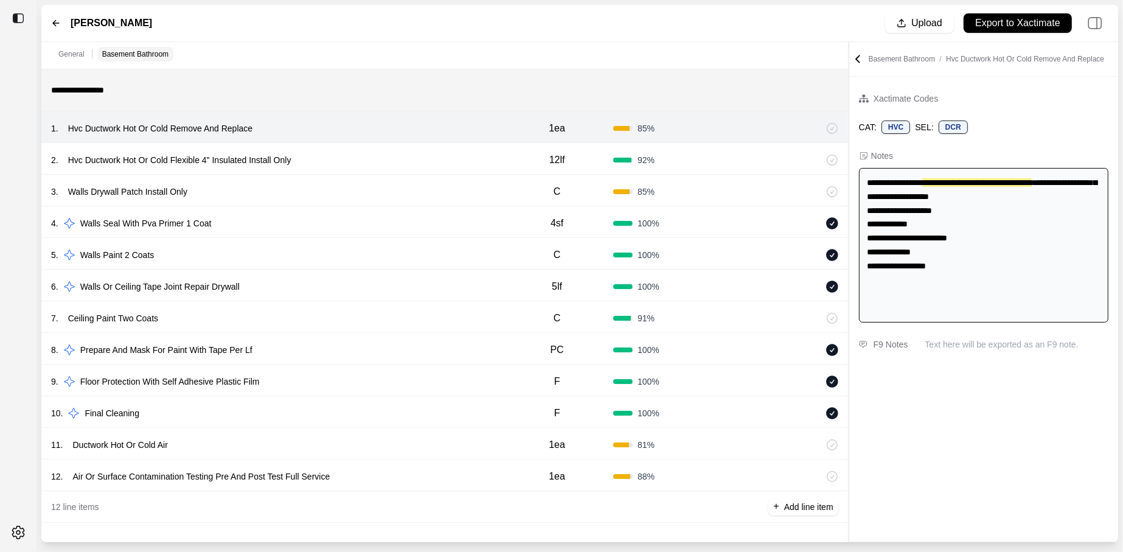
click at [361, 162] on div "2 . Hvc Ductwork Hot Or Cold Flexible 4" Insulated Install Only" at bounding box center [276, 160] width 450 height 17
select select
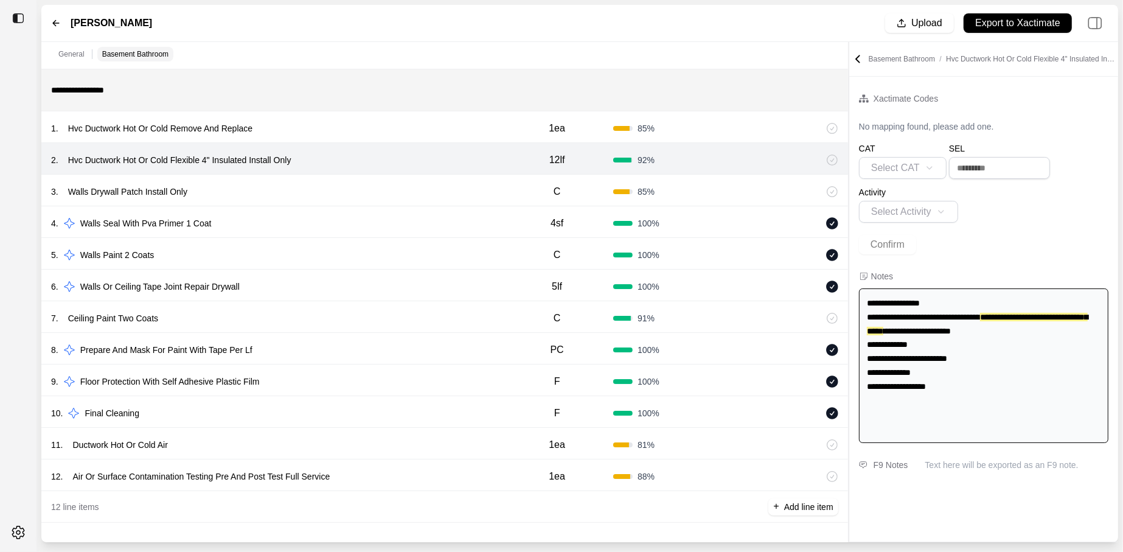
click at [362, 131] on div "1 . Hvc Ductwork Hot Or Cold Remove And Replace" at bounding box center [276, 128] width 450 height 17
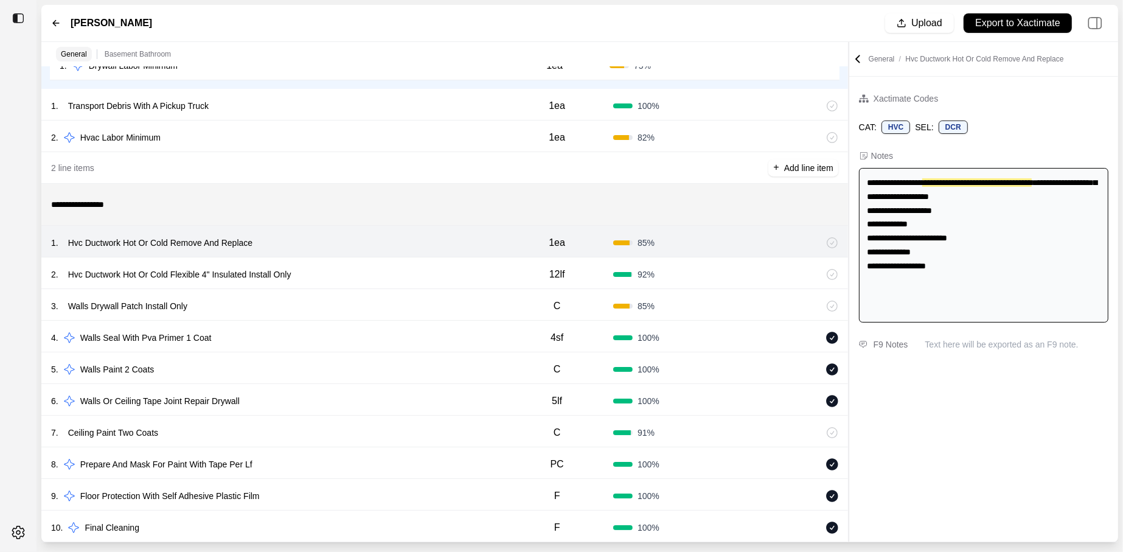
scroll to position [111, 0]
